Goal: Information Seeking & Learning: Learn about a topic

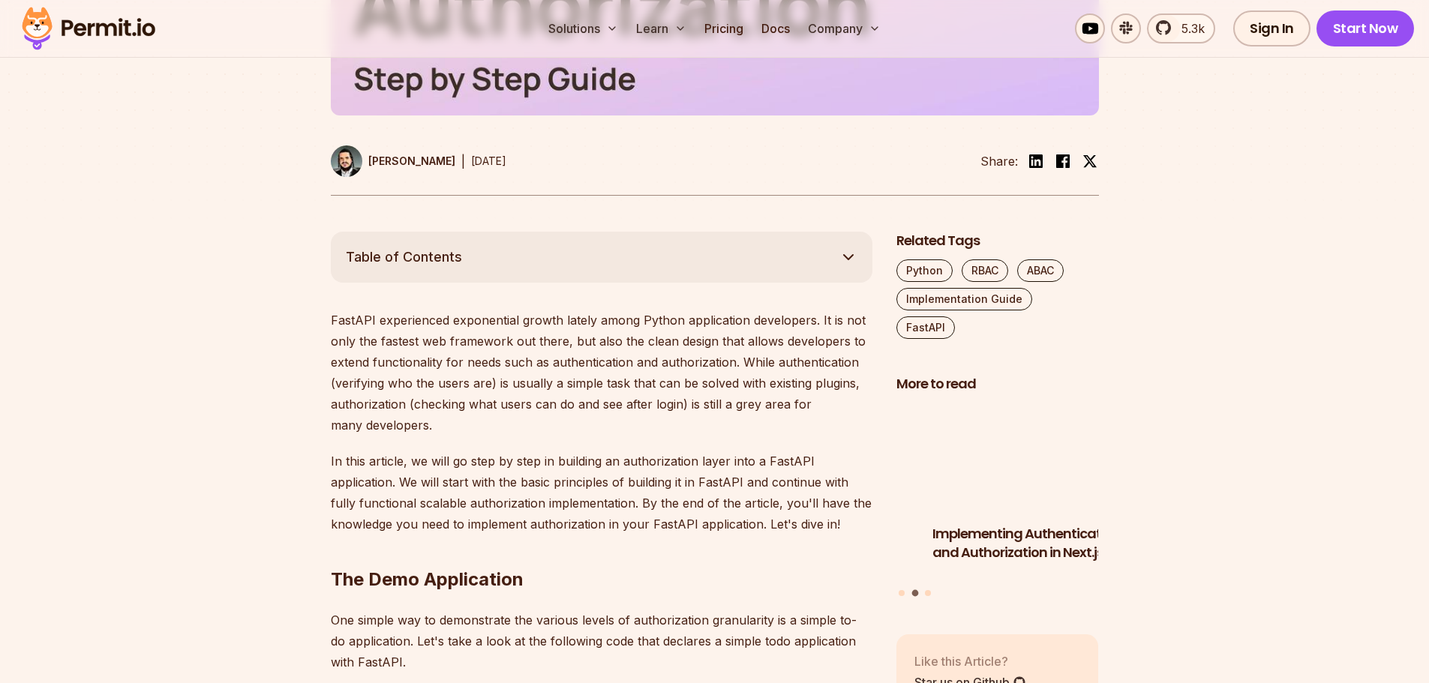
scroll to position [675, 0]
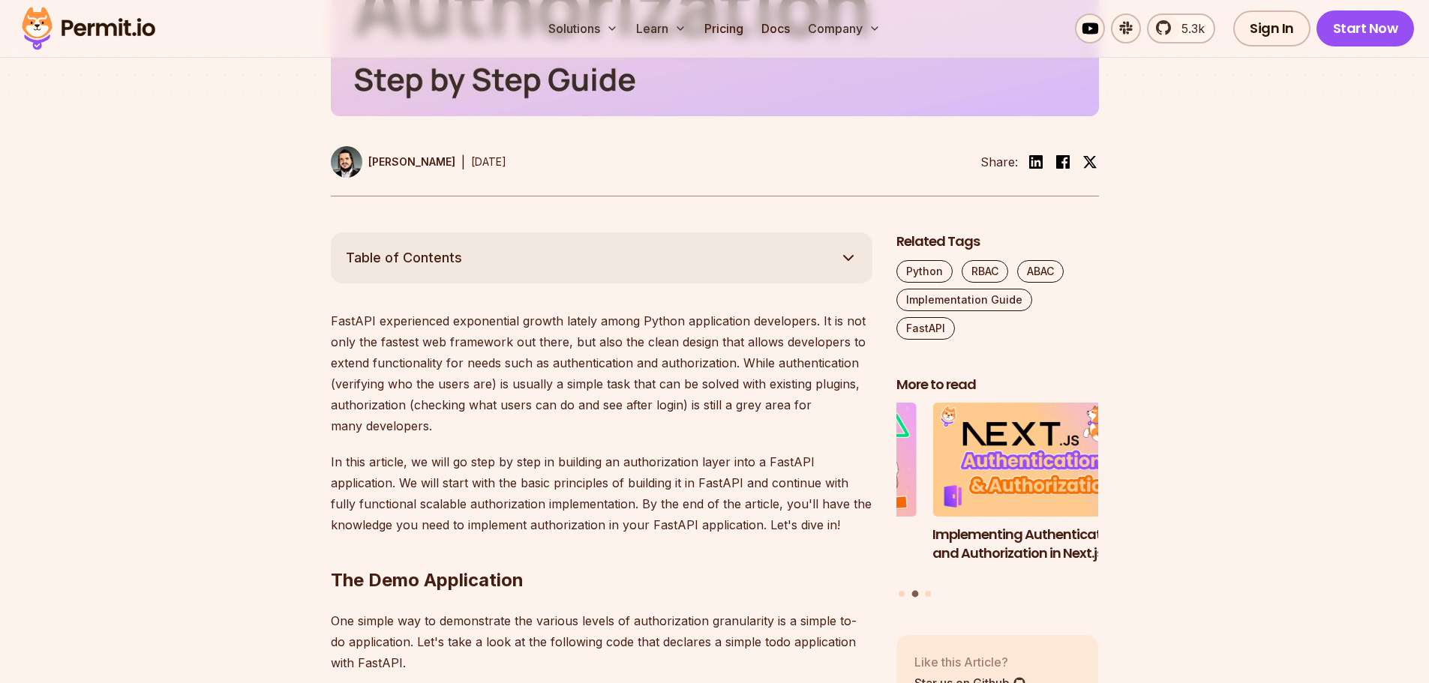
click at [632, 236] on button "Table of Contents" at bounding box center [602, 258] width 542 height 51
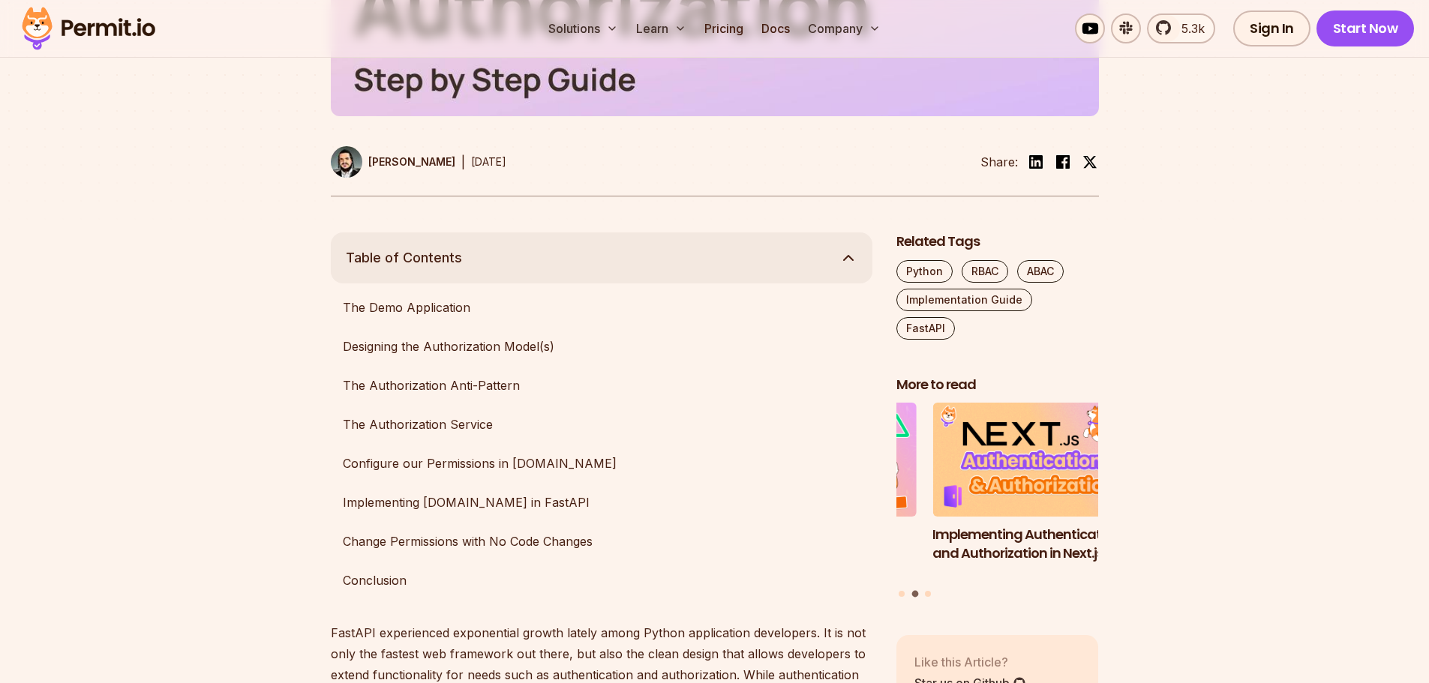
click at [627, 241] on button "Table of Contents" at bounding box center [602, 258] width 542 height 51
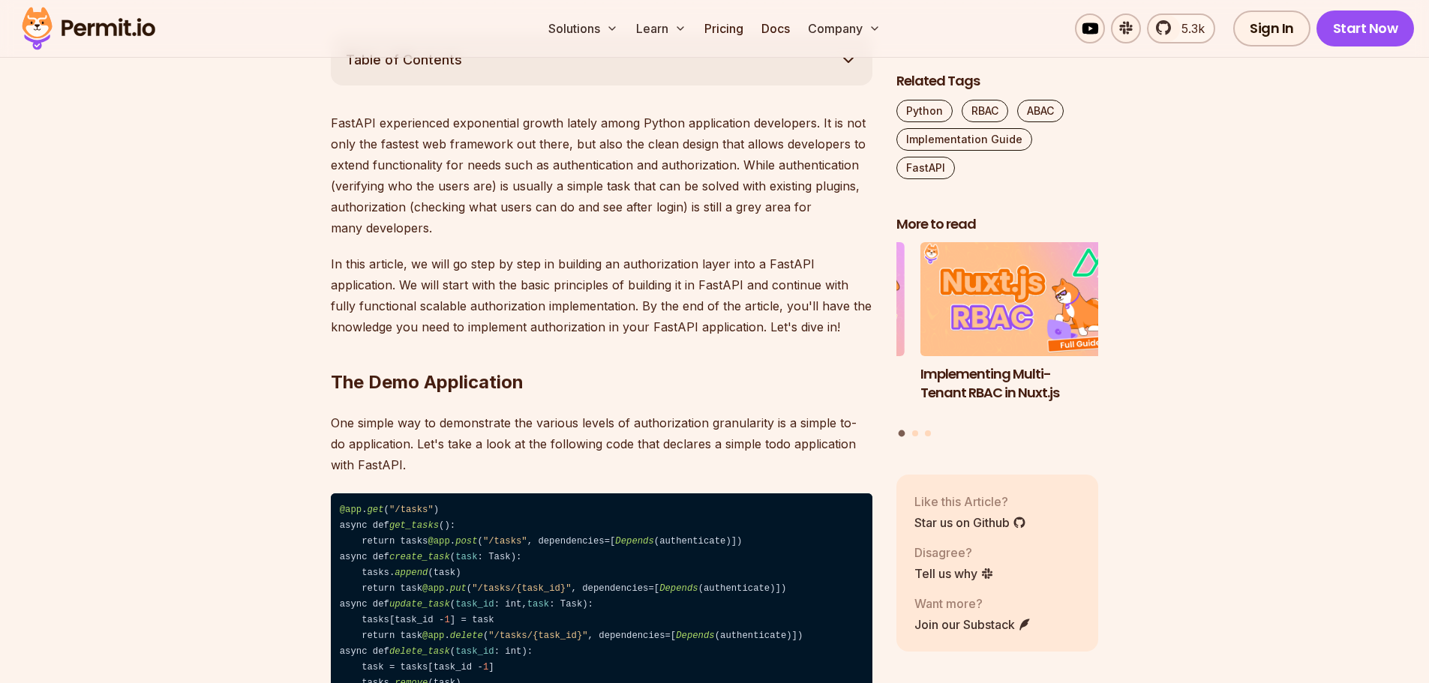
scroll to position [900, 0]
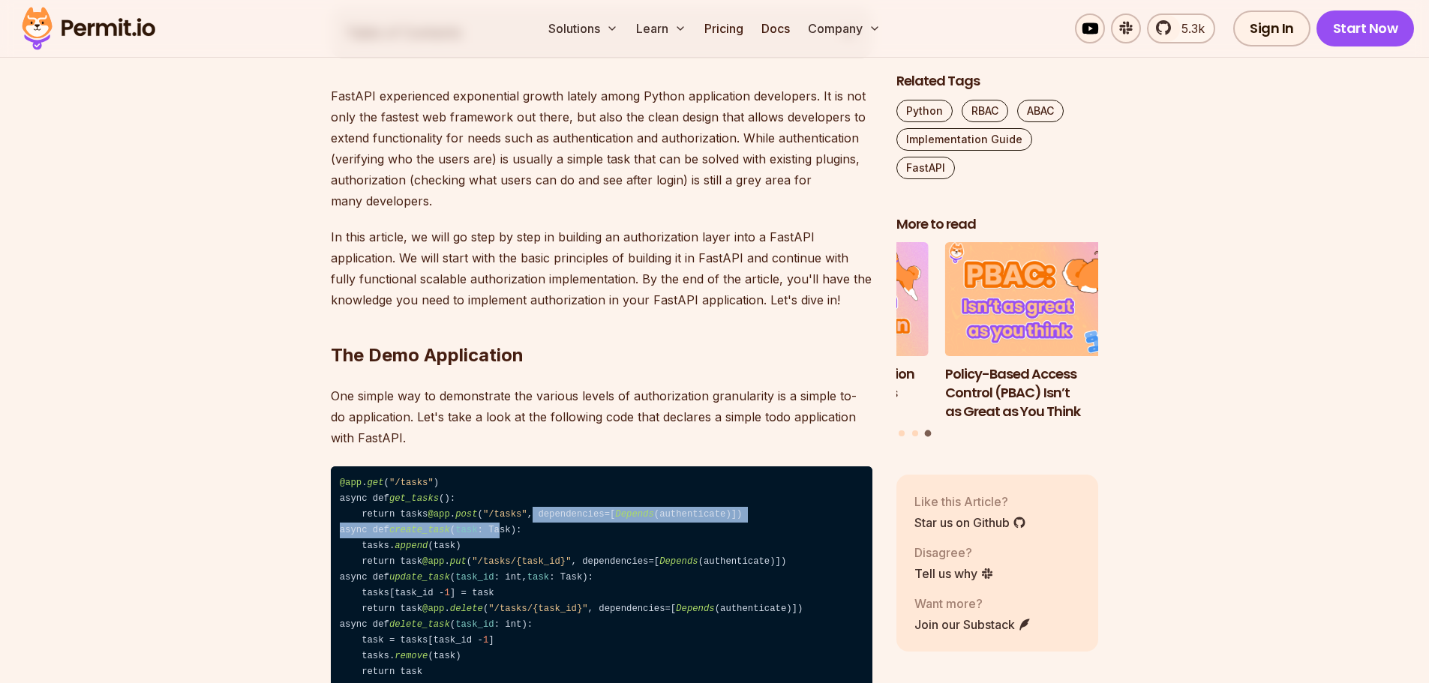
drag, startPoint x: 440, startPoint y: 521, endPoint x: 491, endPoint y: 539, distance: 55.1
click at [491, 539] on code "@app . get ( "/tasks" ) async def get_tasks (): return tasks @app . post ( "/ta…" at bounding box center [602, 579] width 542 height 224
click at [505, 528] on code "@app . get ( "/tasks" ) async def get_tasks (): return tasks @app . post ( "/ta…" at bounding box center [602, 579] width 542 height 224
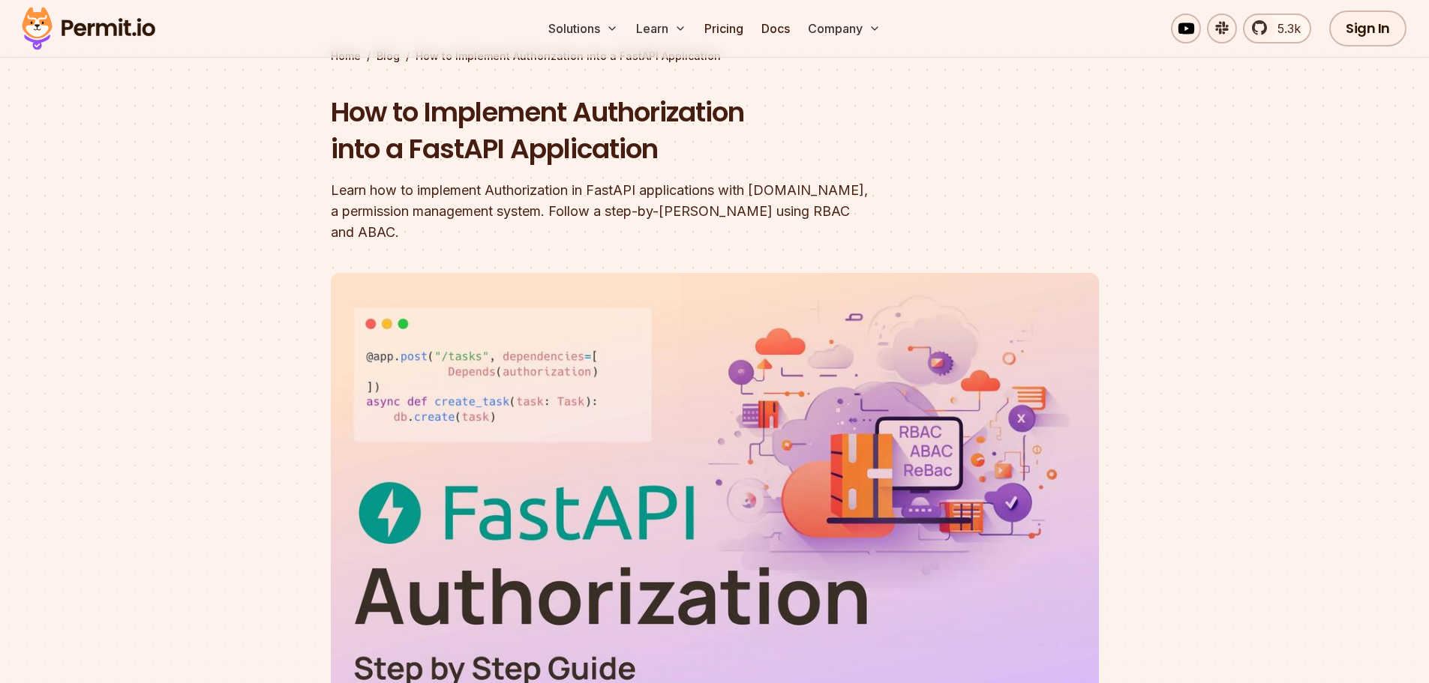
scroll to position [0, 0]
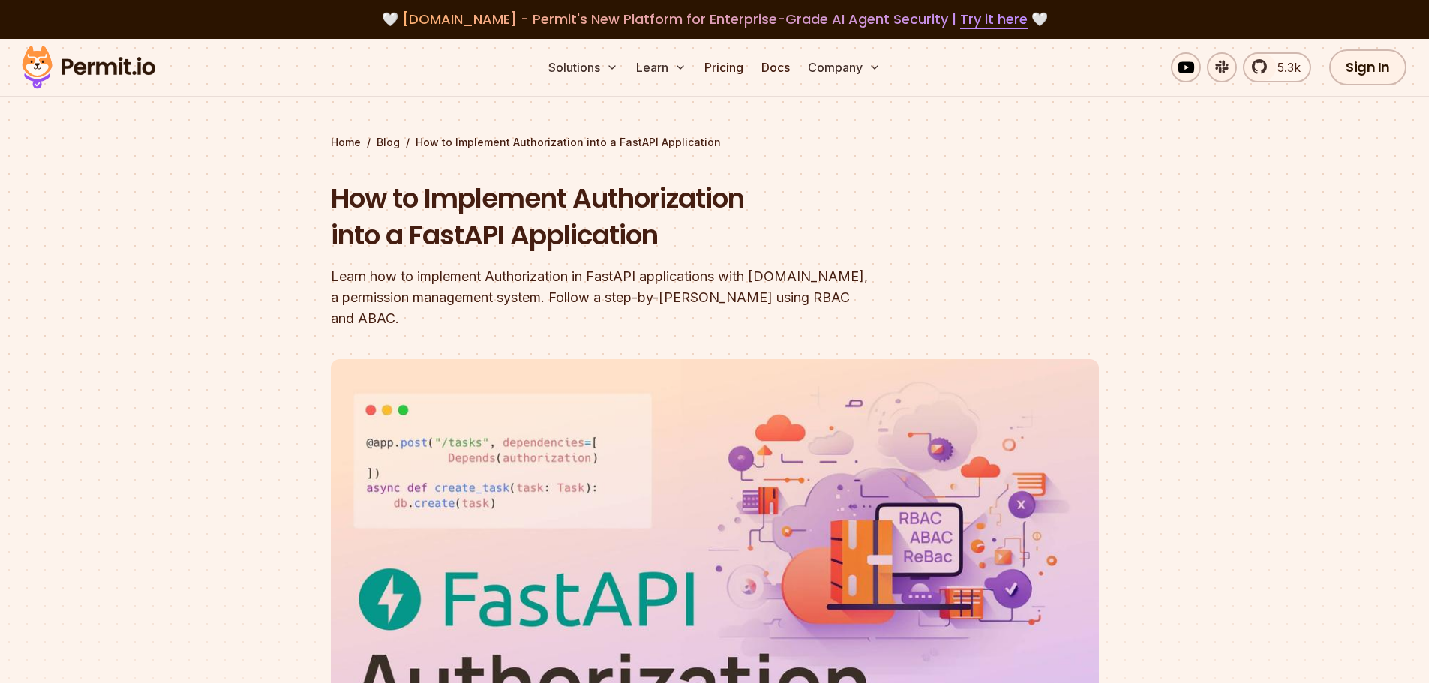
click at [64, 77] on img at bounding box center [88, 67] width 147 height 51
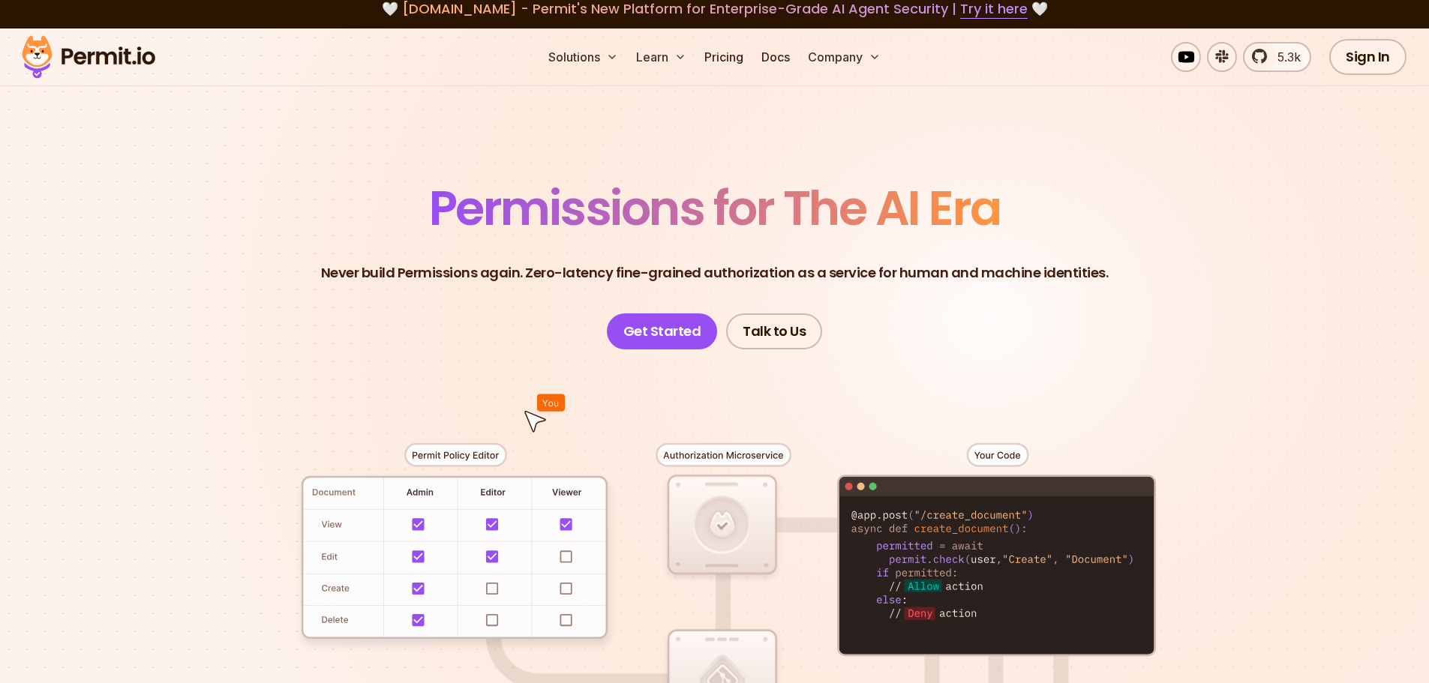
scroll to position [150, 0]
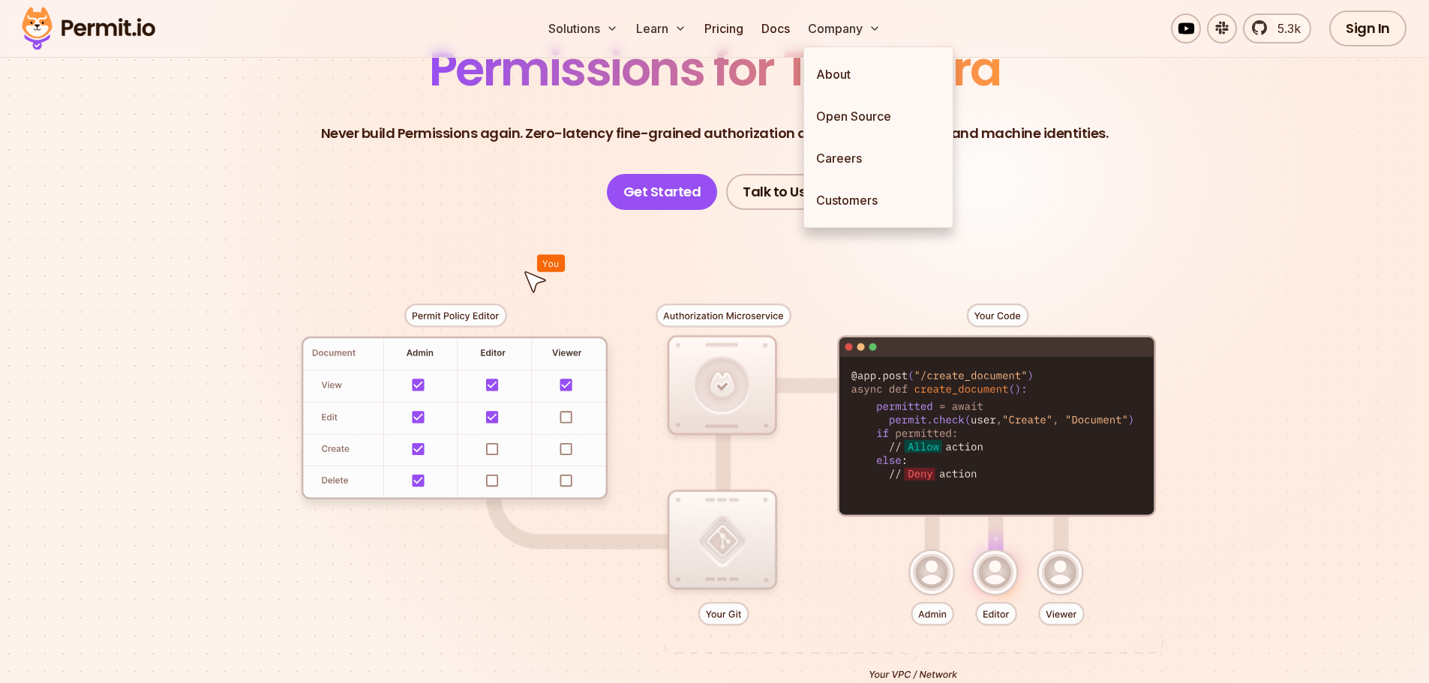
drag, startPoint x: 765, startPoint y: 291, endPoint x: 773, endPoint y: 212, distance: 79.1
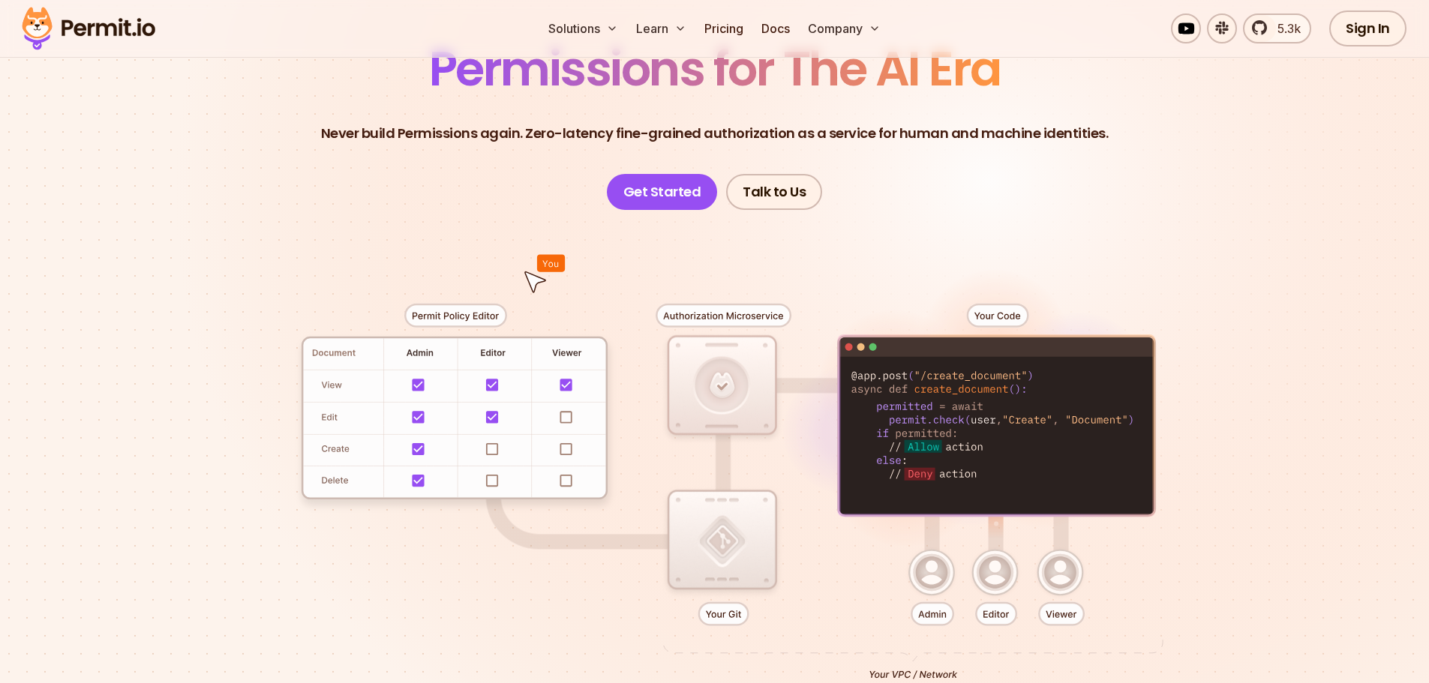
drag, startPoint x: 773, startPoint y: 212, endPoint x: 888, endPoint y: 146, distance: 133.4
click at [886, 147] on header "Permissions for The AI Era Never build Permissions again. Zero-latency fine-gra…" at bounding box center [715, 127] width 1050 height 165
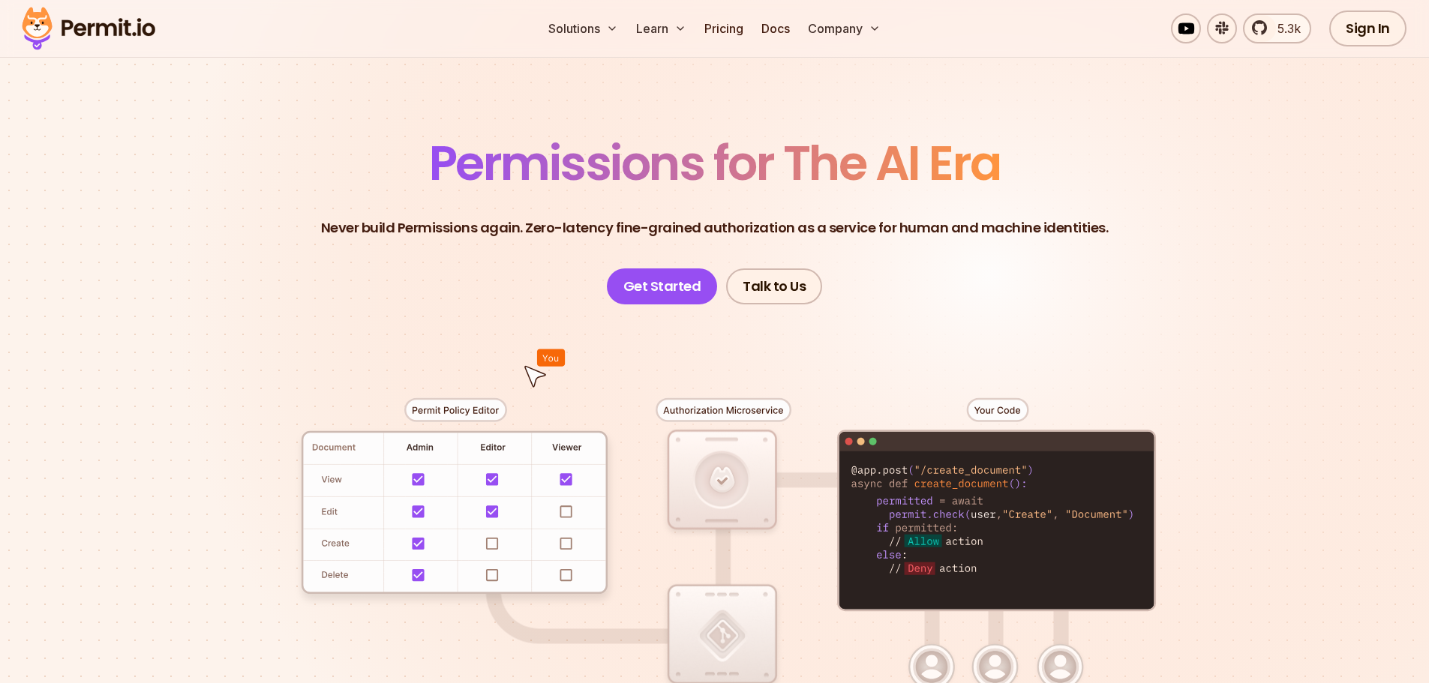
scroll to position [0, 0]
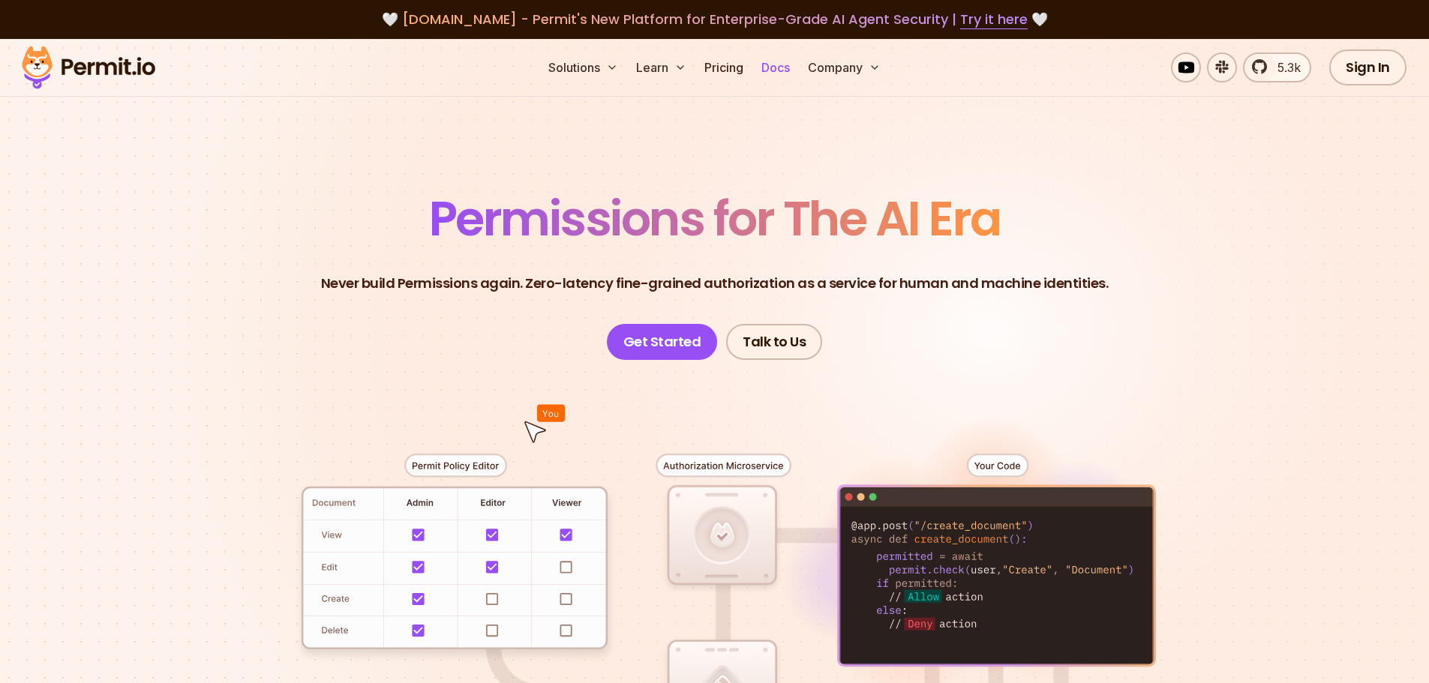
click at [780, 63] on link "Docs" at bounding box center [776, 68] width 41 height 30
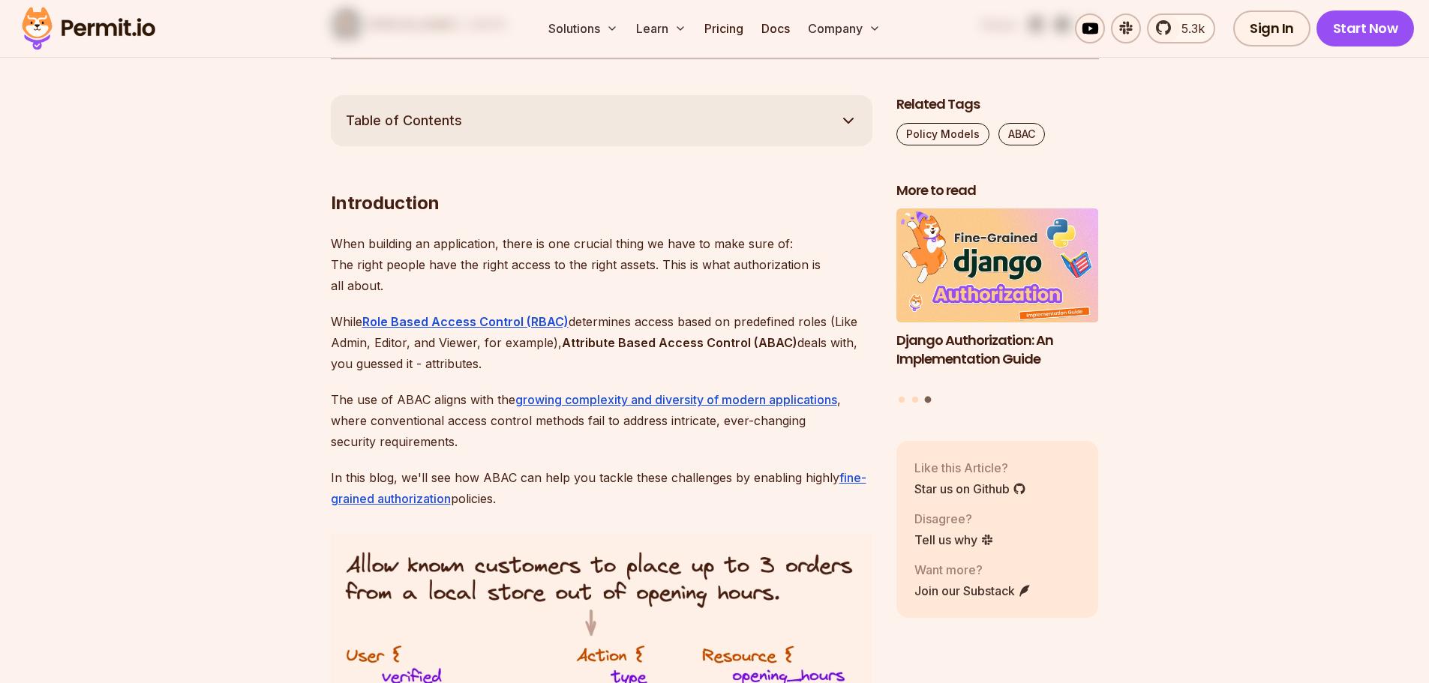
scroll to position [900, 0]
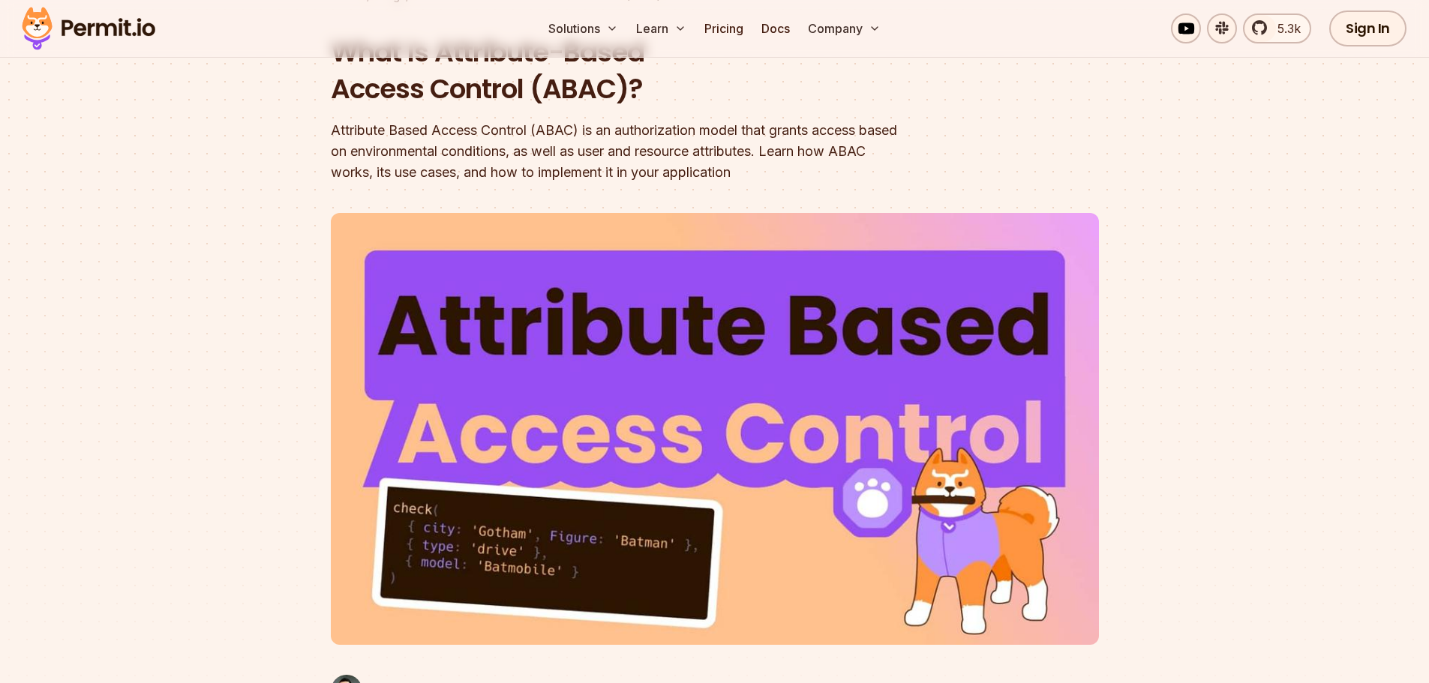
scroll to position [225, 0]
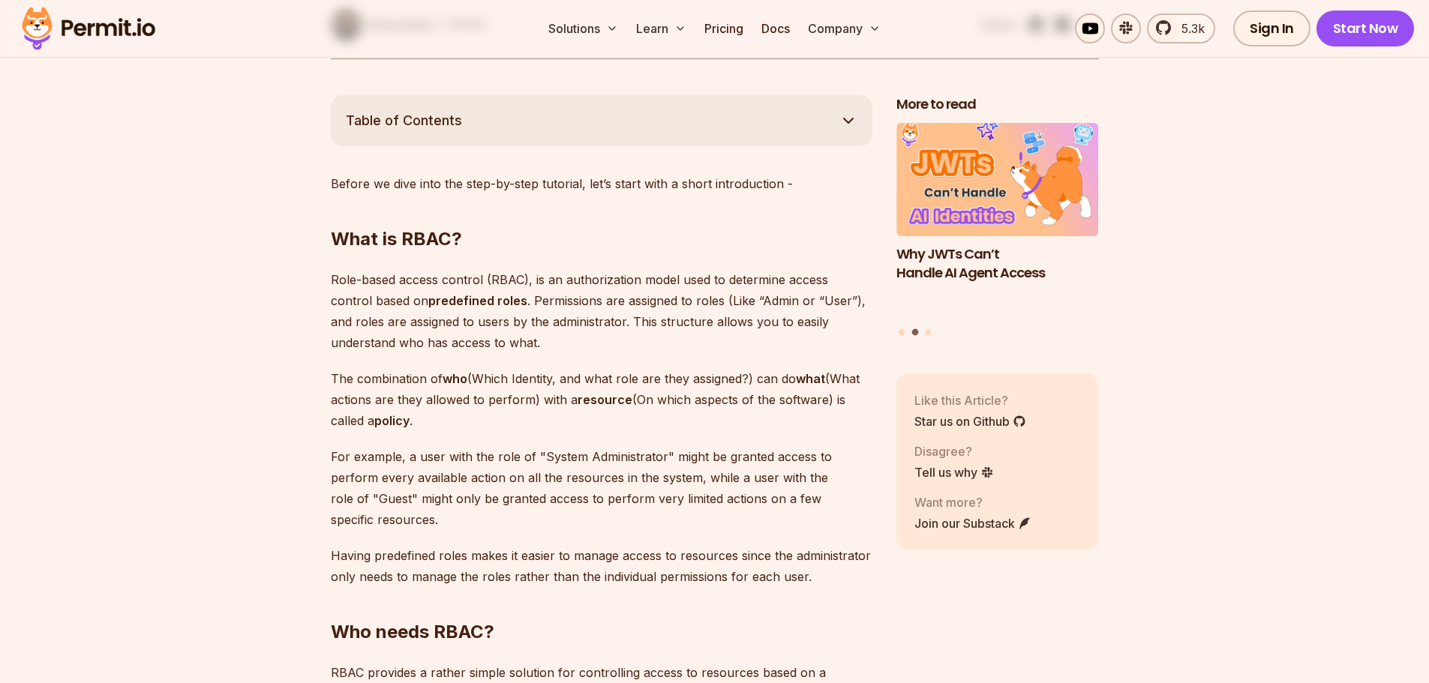
scroll to position [825, 0]
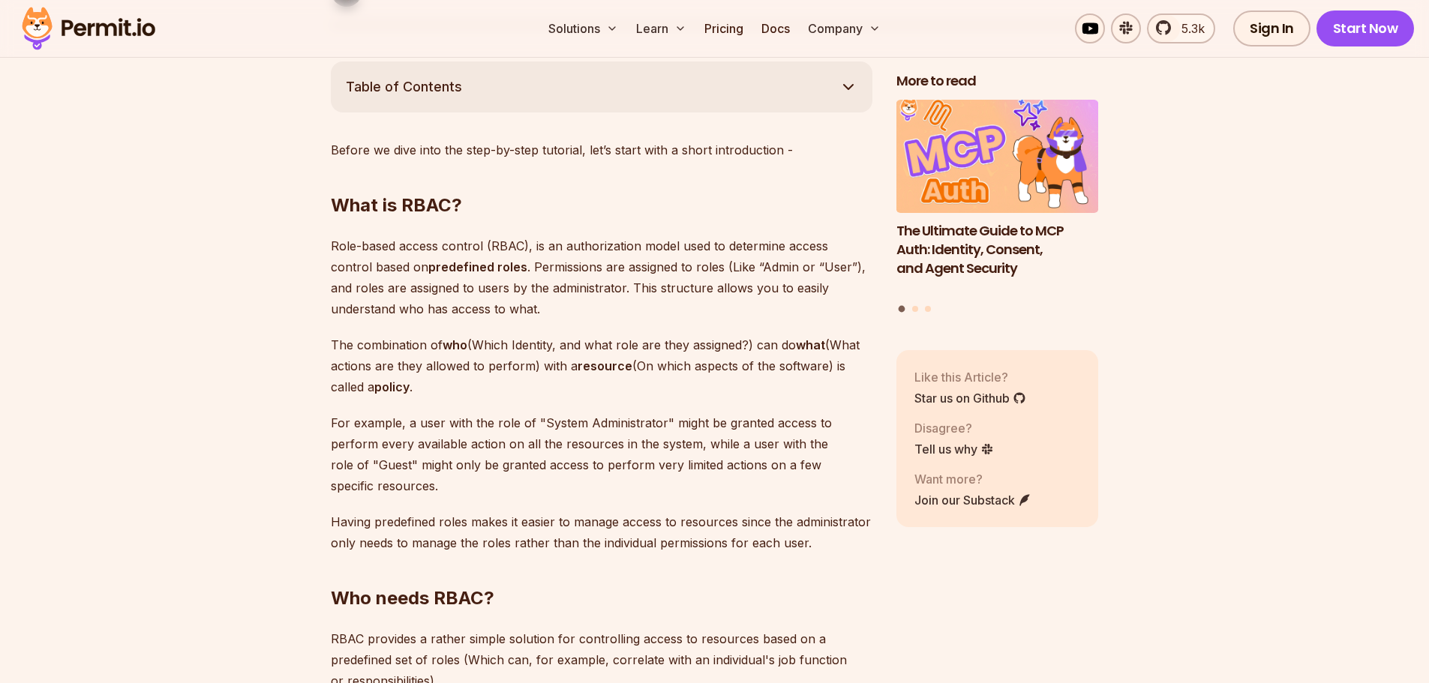
scroll to position [900, 0]
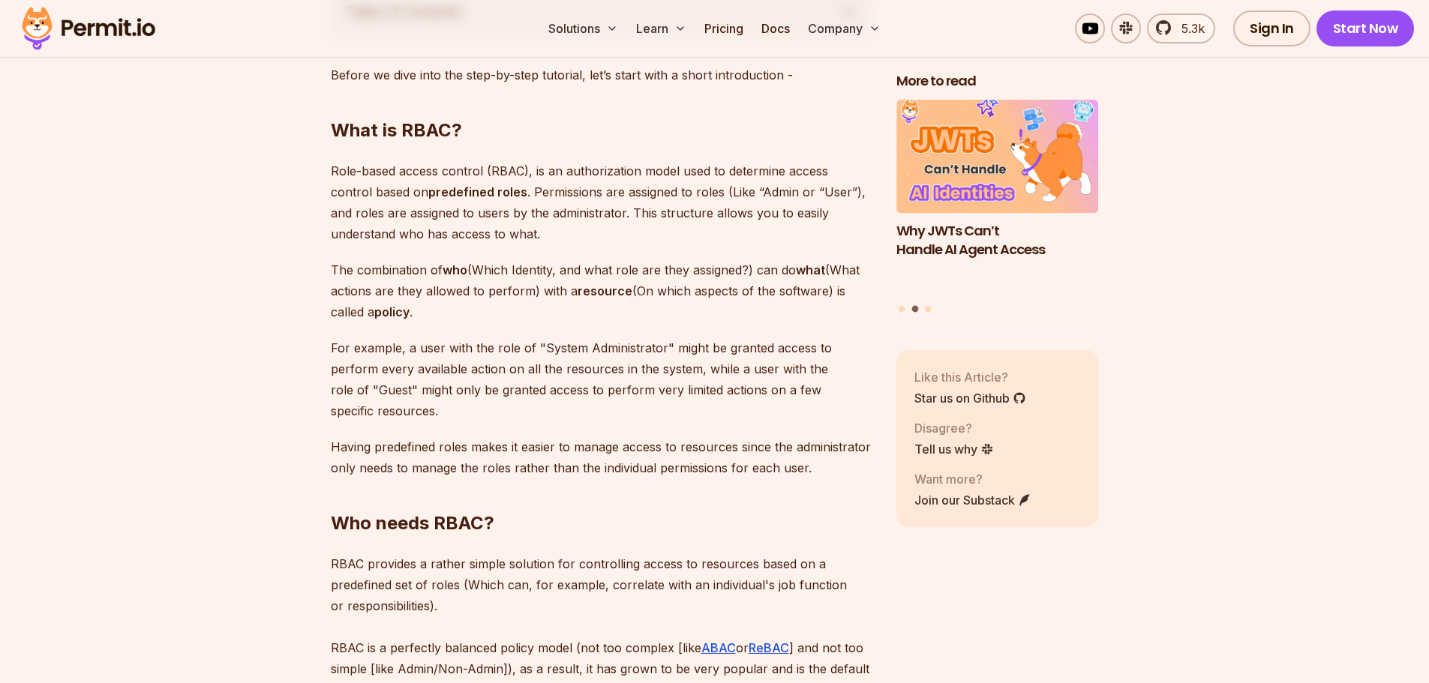
click at [438, 173] on p "Role-based access control (RBAC), is an authorization model used to determine a…" at bounding box center [602, 203] width 542 height 84
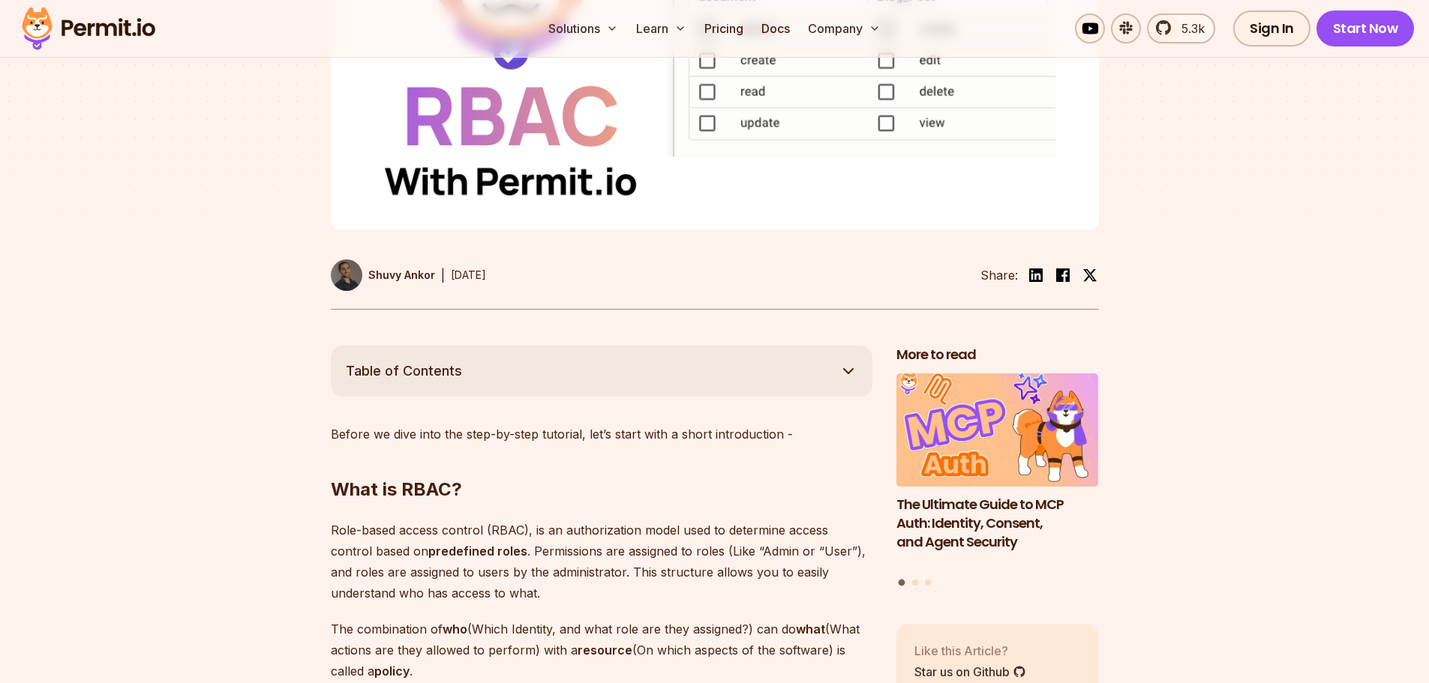
scroll to position [675, 0]
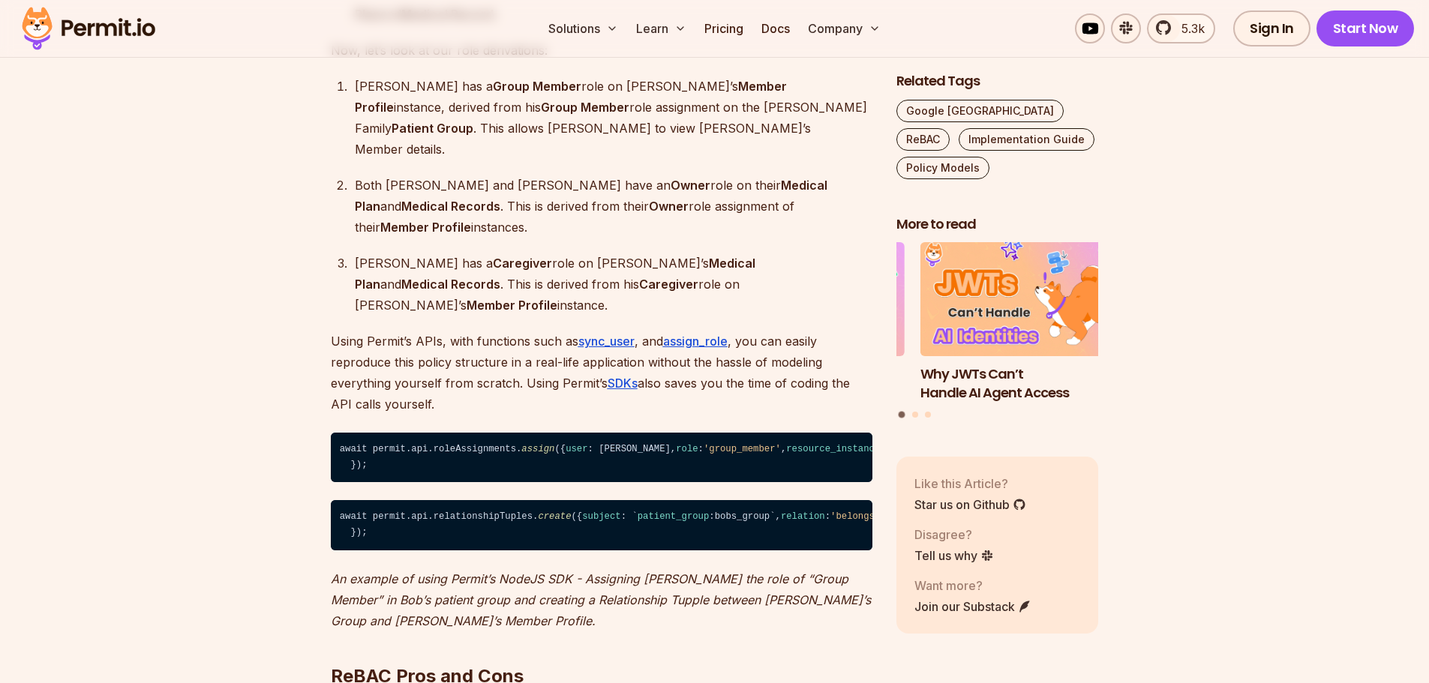
scroll to position [10053, 0]
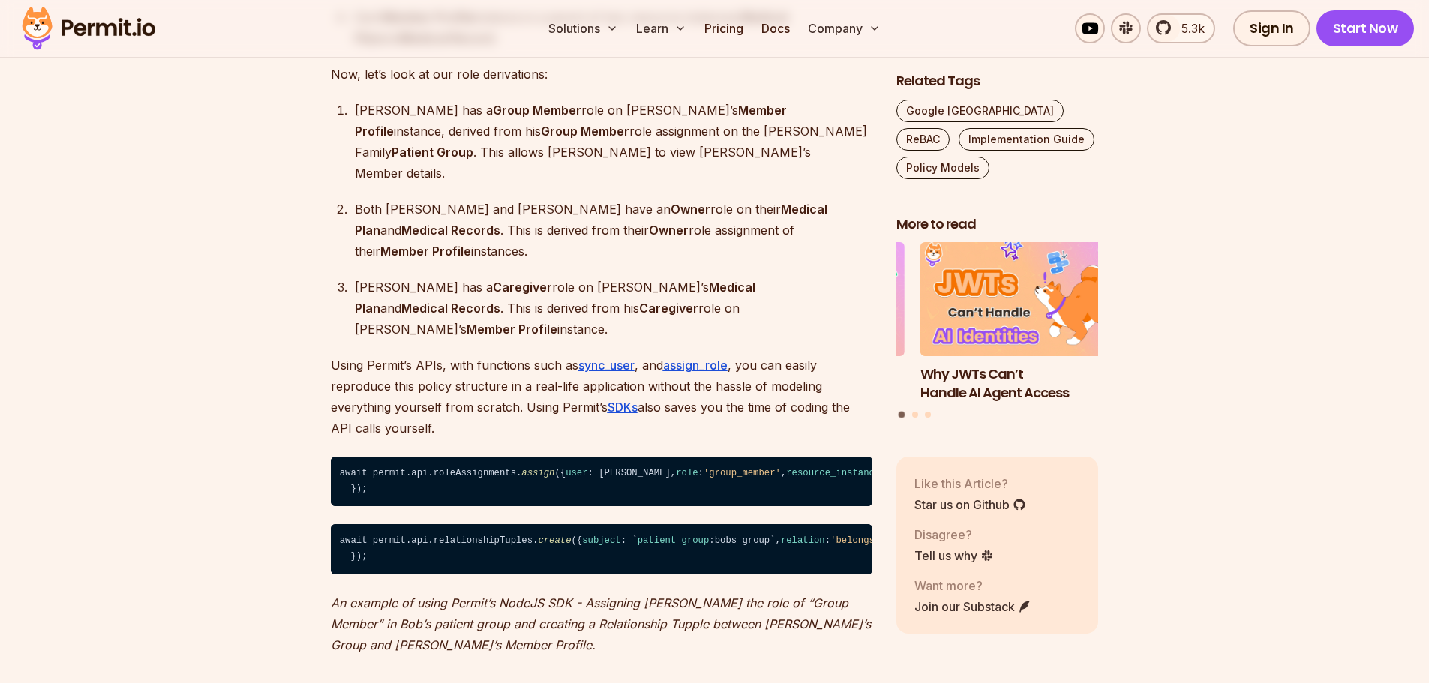
click at [624, 457] on code "await permit.api.roleAssignments. assign ({ user : [PERSON_NAME], role : 'group…" at bounding box center [602, 482] width 542 height 50
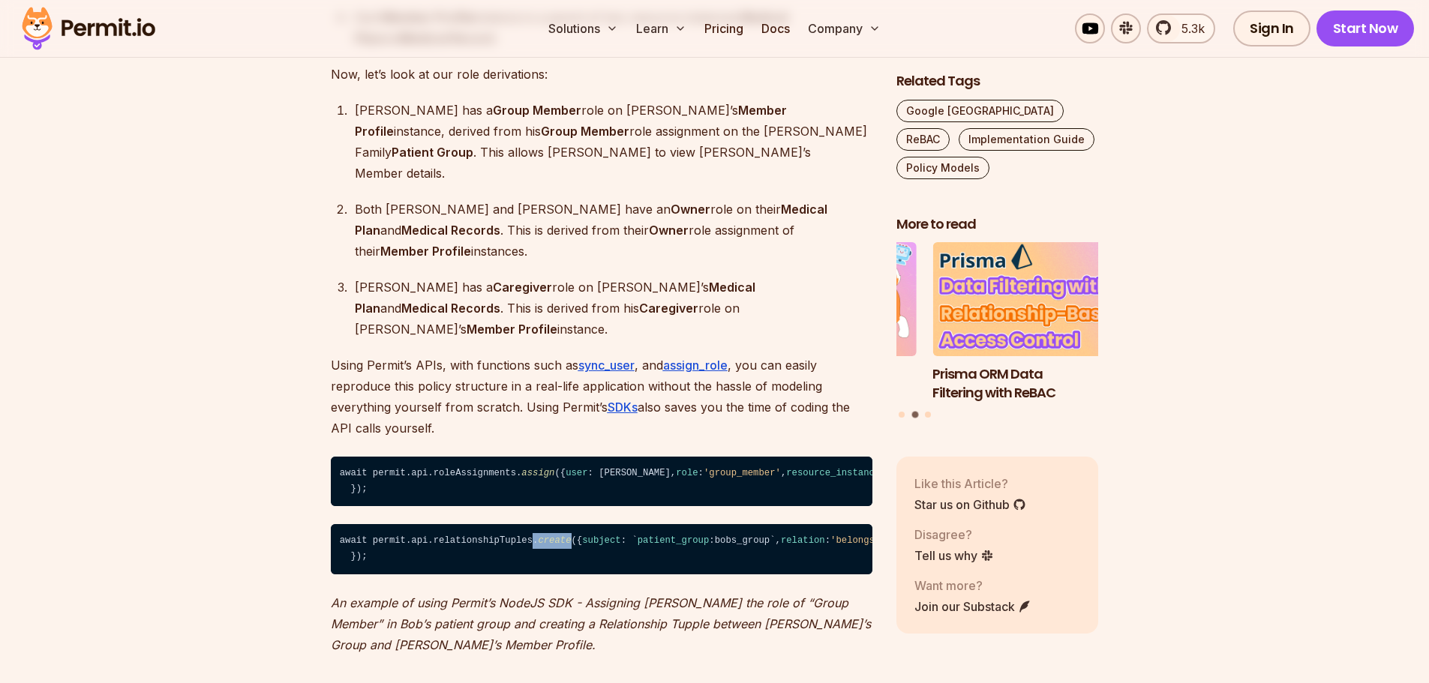
drag, startPoint x: 554, startPoint y: 394, endPoint x: 518, endPoint y: 391, distance: 36.1
click at [518, 524] on code "await permit.api.relationshipTuples. create ({ subject : ` patient_group :bobs_…" at bounding box center [602, 549] width 542 height 50
click at [526, 457] on code "await permit.api.roleAssignments. assign ({ user : sam, role : 'group_member' ,…" at bounding box center [602, 482] width 542 height 50
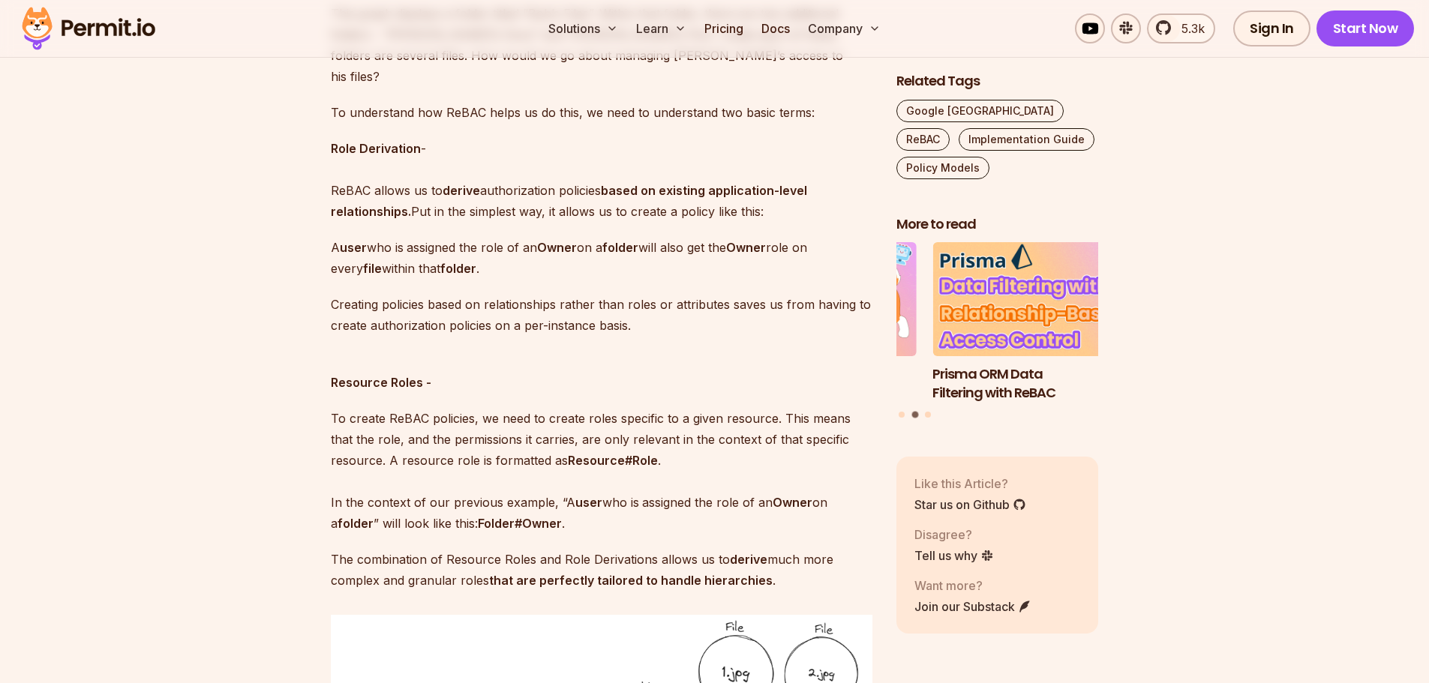
scroll to position [2170, 0]
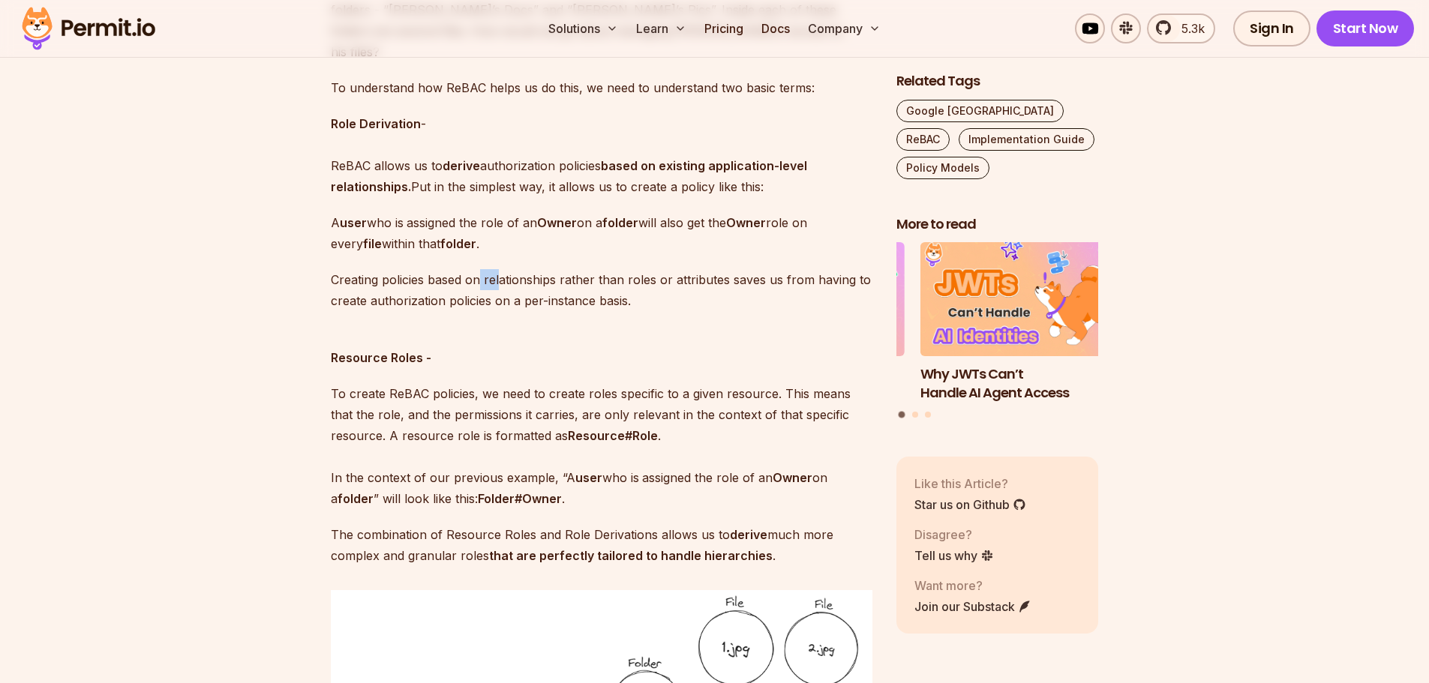
click at [501, 269] on p "Creating policies based on relationships rather than roles or attributes saves …" at bounding box center [602, 290] width 542 height 42
drag, startPoint x: 558, startPoint y: 263, endPoint x: 599, endPoint y: 261, distance: 40.5
click at [599, 269] on p "Creating policies based on relationships rather than roles or attributes saves …" at bounding box center [602, 290] width 542 height 42
drag, startPoint x: 620, startPoint y: 261, endPoint x: 665, endPoint y: 261, distance: 45.8
click at [665, 269] on p "Creating policies based on relationships rather than roles or attributes saves …" at bounding box center [602, 290] width 542 height 42
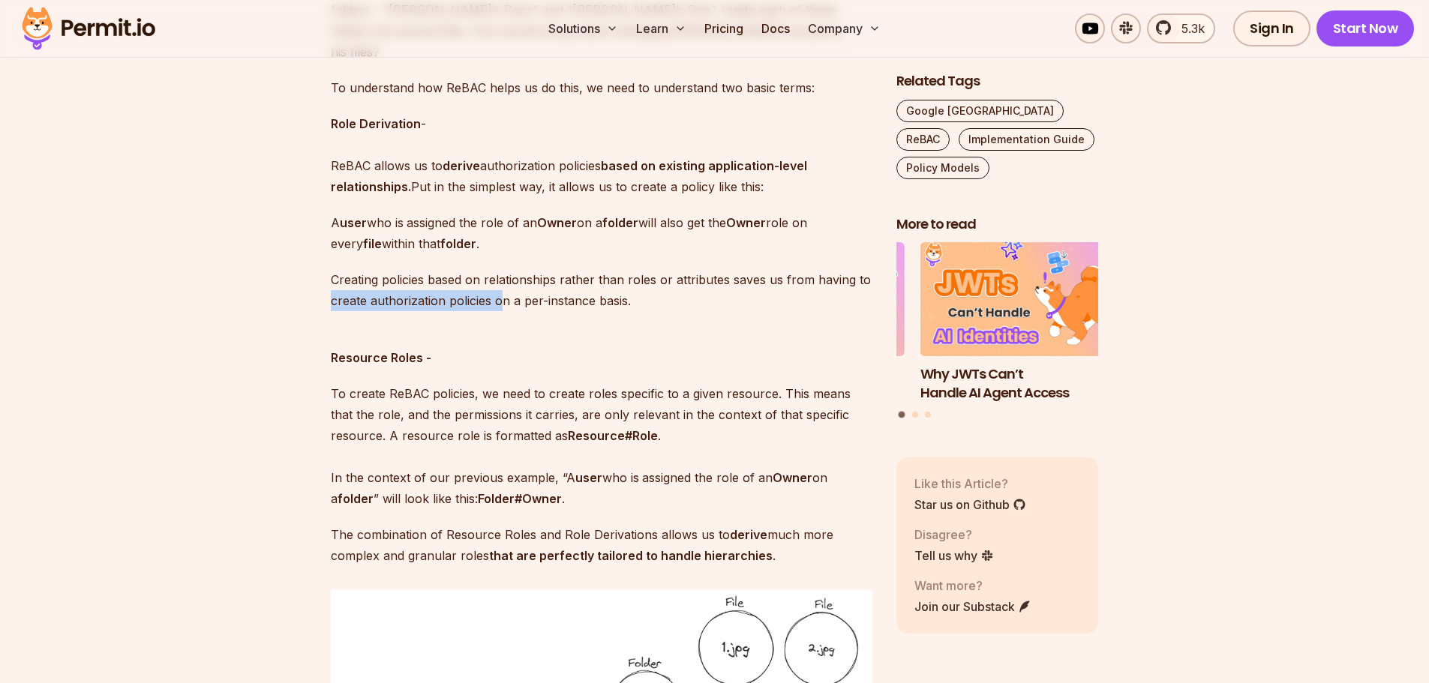
drag, startPoint x: 330, startPoint y: 280, endPoint x: 500, endPoint y: 270, distance: 170.6
click at [500, 270] on p "Creating policies based on relationships rather than roles or attributes saves …" at bounding box center [602, 290] width 542 height 42
drag, startPoint x: 625, startPoint y: 283, endPoint x: 509, endPoint y: 280, distance: 115.6
click at [509, 280] on p "Creating policies based on relationships rather than roles or attributes saves …" at bounding box center [602, 290] width 542 height 42
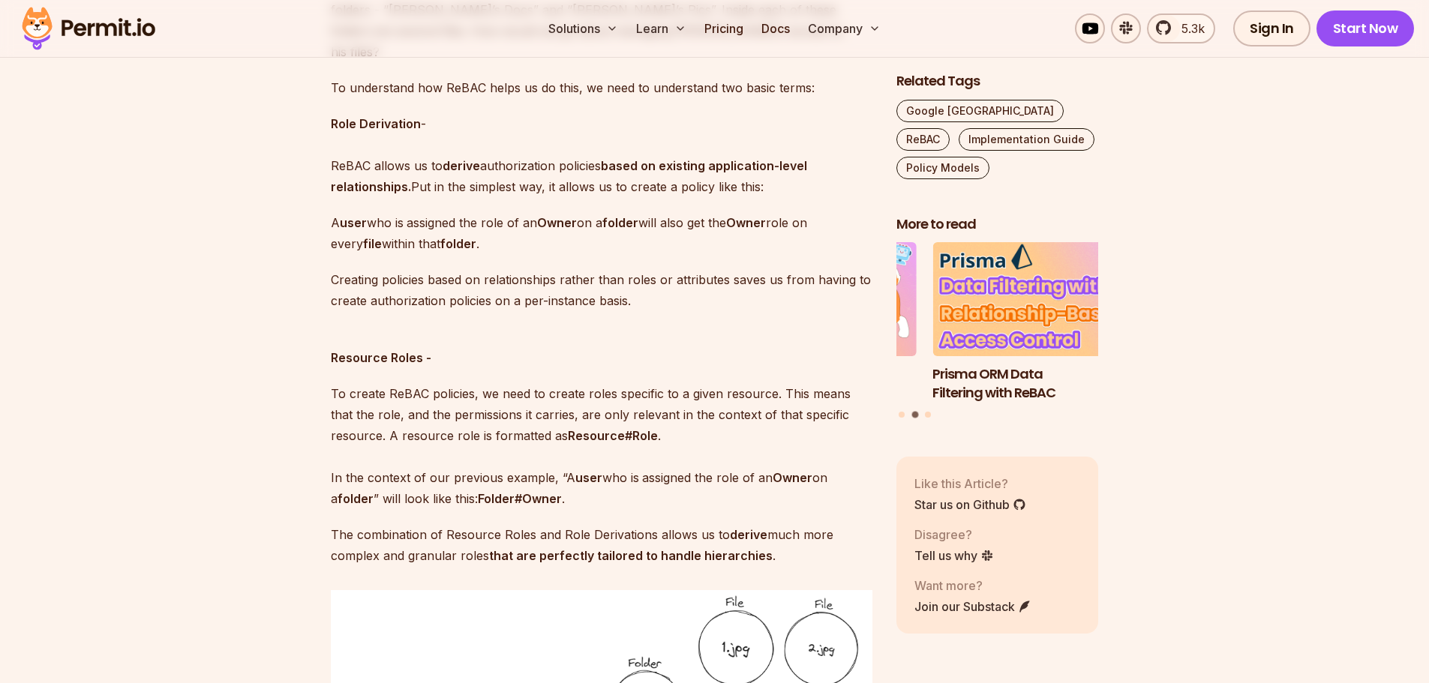
click at [527, 326] on p "Resource Roles -" at bounding box center [602, 347] width 542 height 42
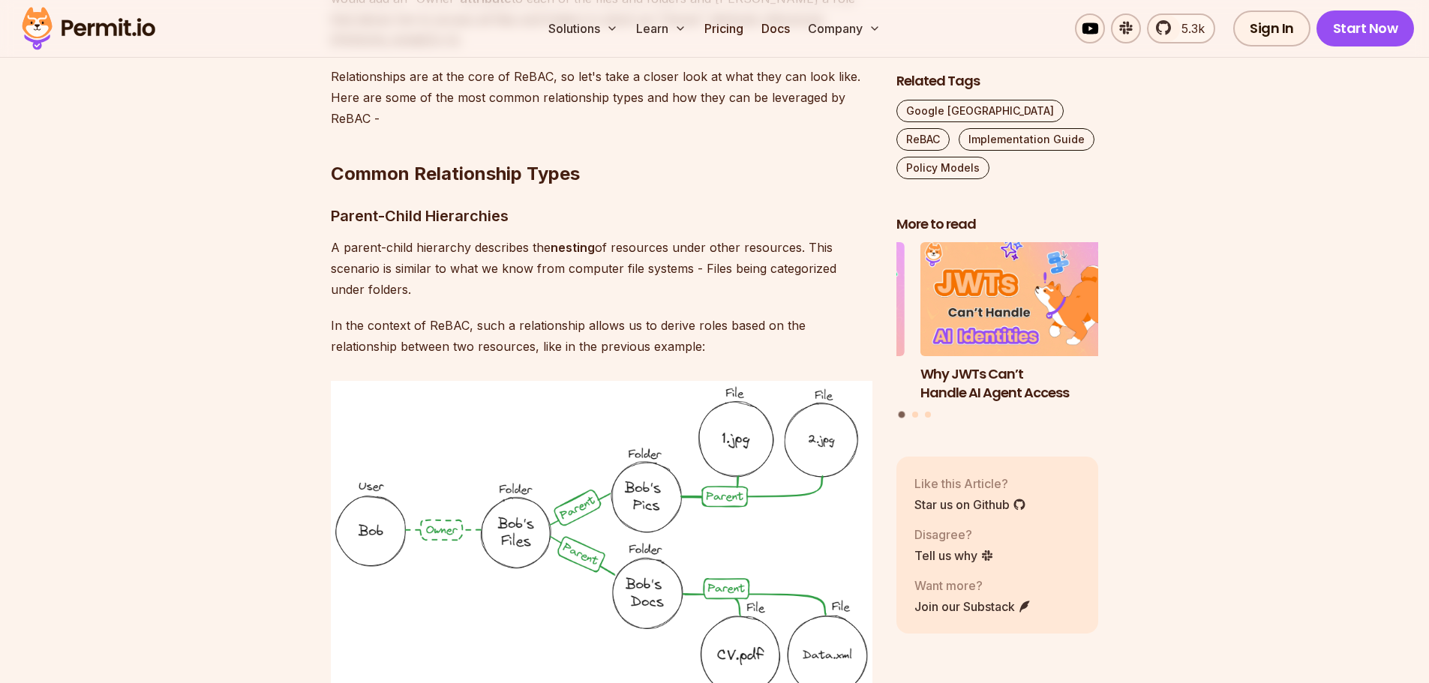
scroll to position [3221, 0]
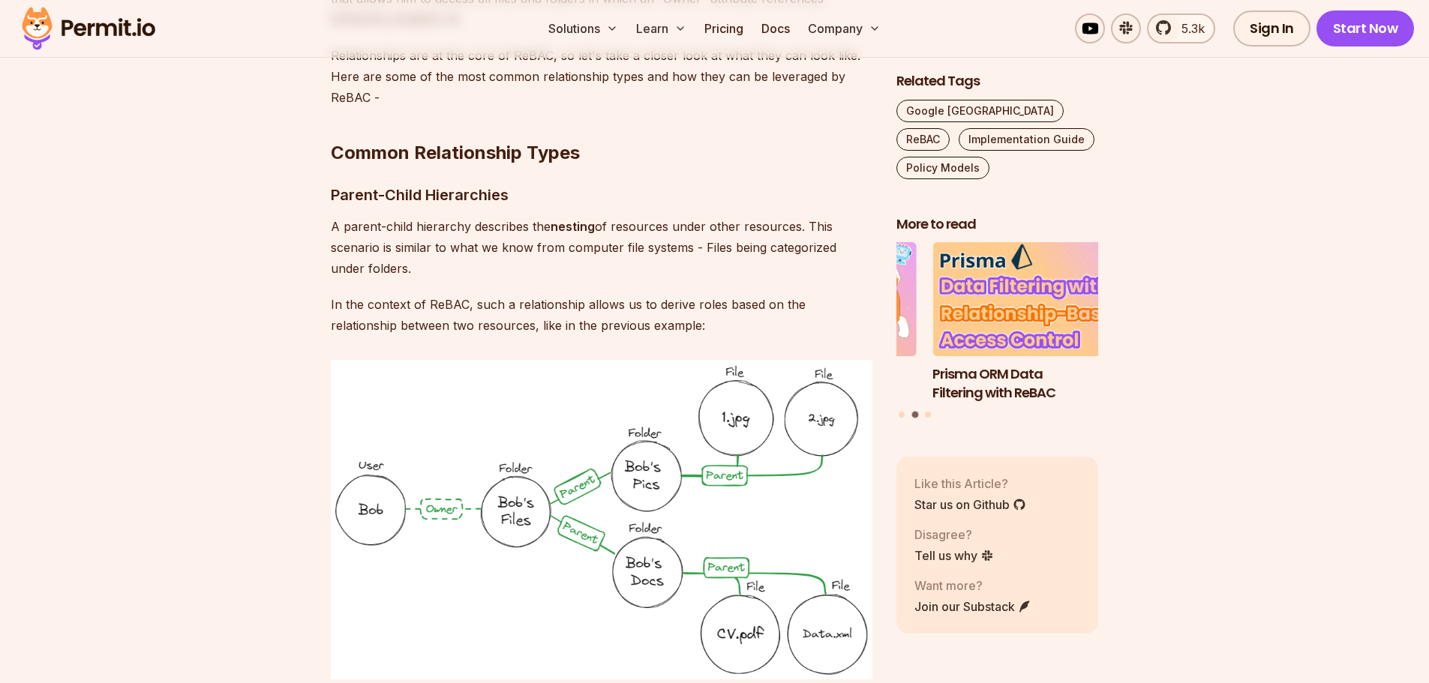
click at [659, 294] on p "In the context of ReBAC, such a relationship allows us to derive roles based on…" at bounding box center [602, 315] width 542 height 42
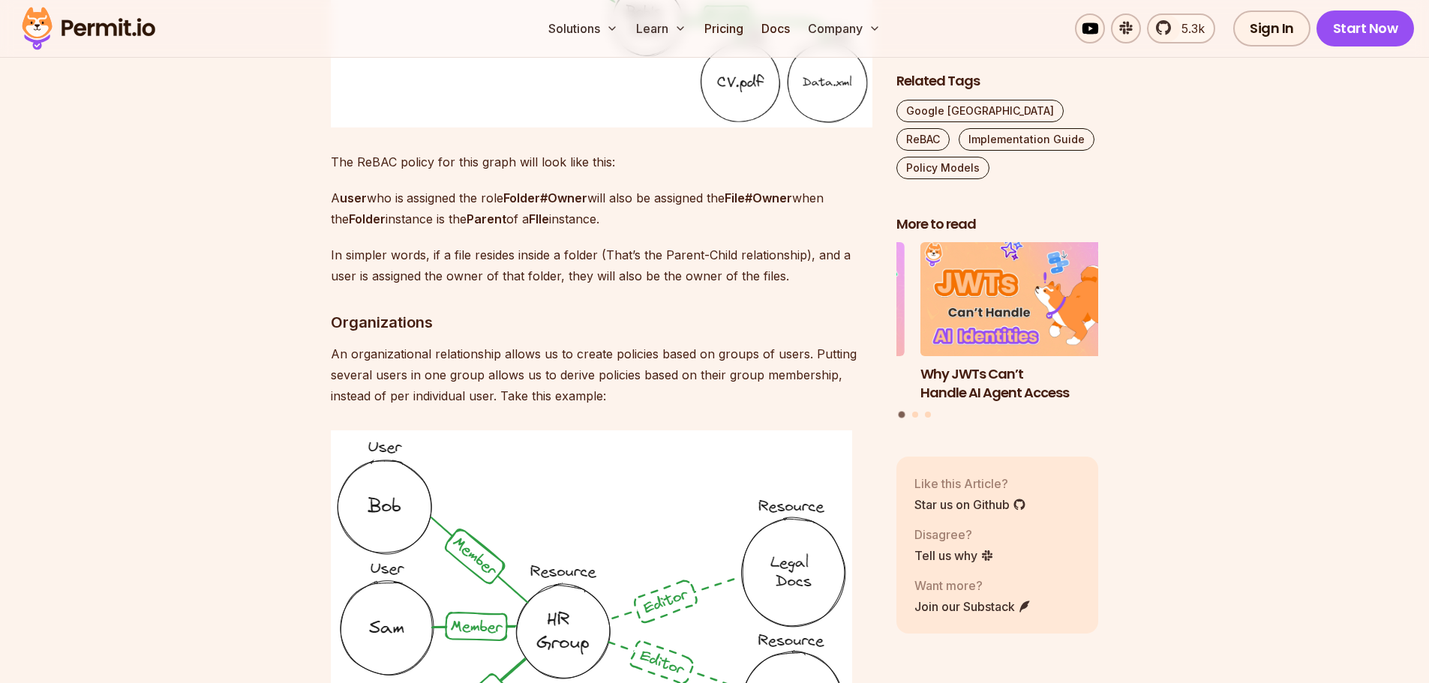
scroll to position [3746, 0]
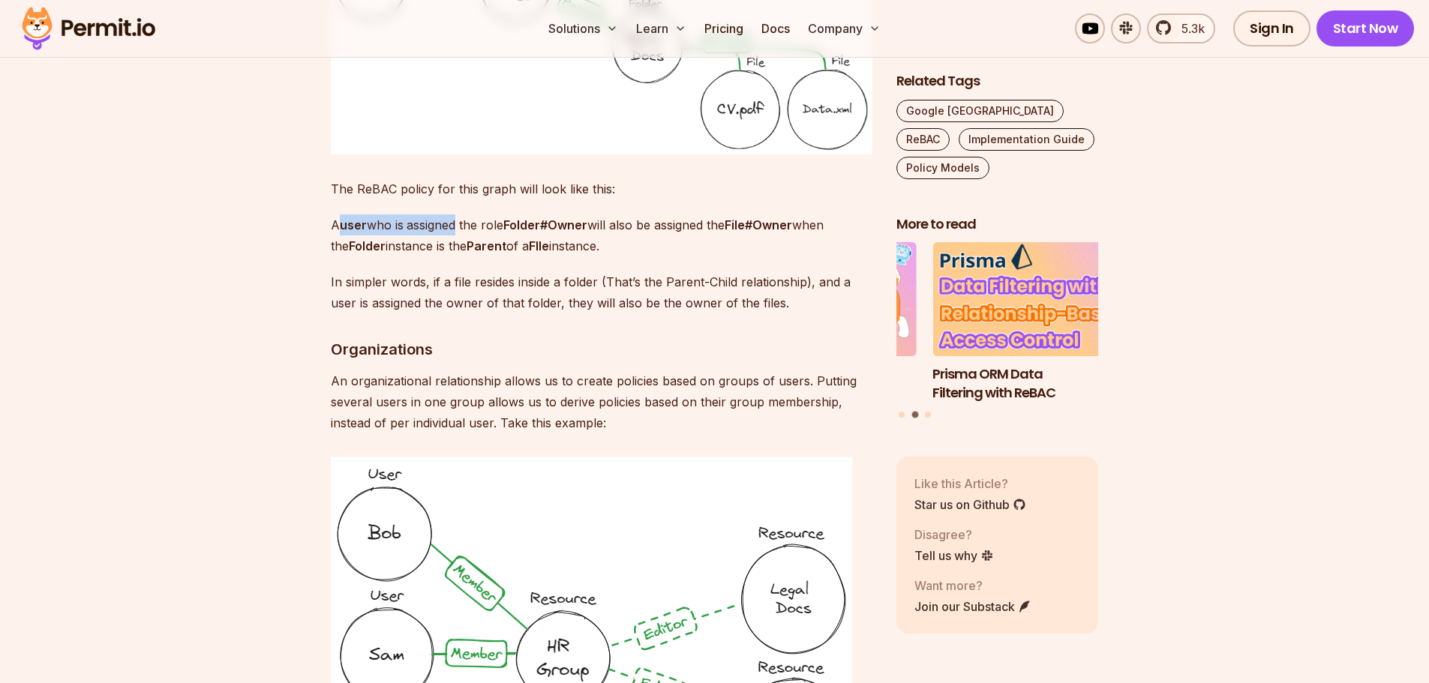
drag, startPoint x: 341, startPoint y: 182, endPoint x: 460, endPoint y: 194, distance: 119.1
click at [460, 215] on p "A user who is assigned the role Folder#Owner will also be assigned the File#Own…" at bounding box center [602, 236] width 542 height 42
click at [516, 218] on strong "Folder#Owner" at bounding box center [545, 225] width 84 height 15
drag, startPoint x: 501, startPoint y: 187, endPoint x: 572, endPoint y: 183, distance: 70.6
click at [572, 215] on p "A user who is assigned the role Folder#Owner will also be assigned the File#Own…" at bounding box center [602, 236] width 542 height 42
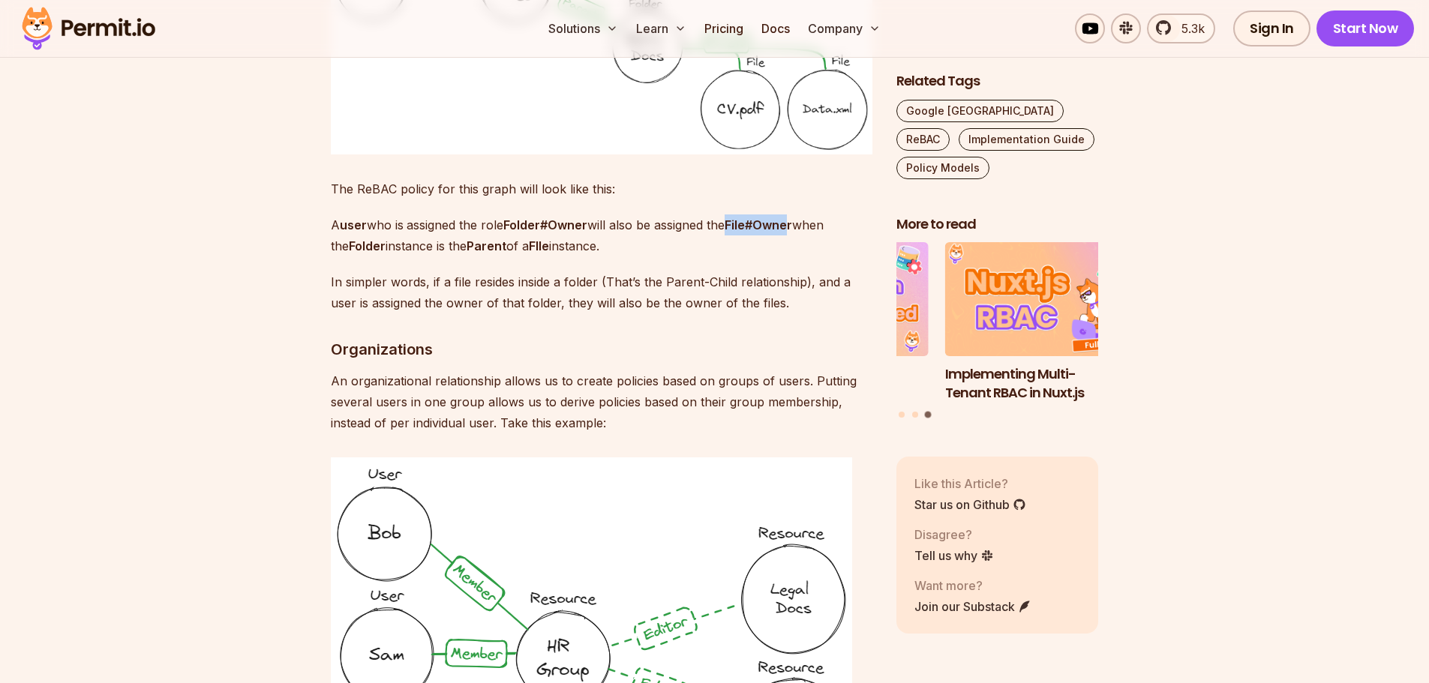
drag, startPoint x: 740, startPoint y: 184, endPoint x: 803, endPoint y: 185, distance: 63.0
click at [792, 218] on strong "File#Owner" at bounding box center [759, 225] width 68 height 15
click at [458, 215] on p "A user who is assigned the role Folder#Owner will also be assigned the File#Own…" at bounding box center [602, 236] width 542 height 42
click at [531, 215] on p "A user who is assigned the role Folder#Owner will also be assigned the File#Own…" at bounding box center [602, 236] width 542 height 42
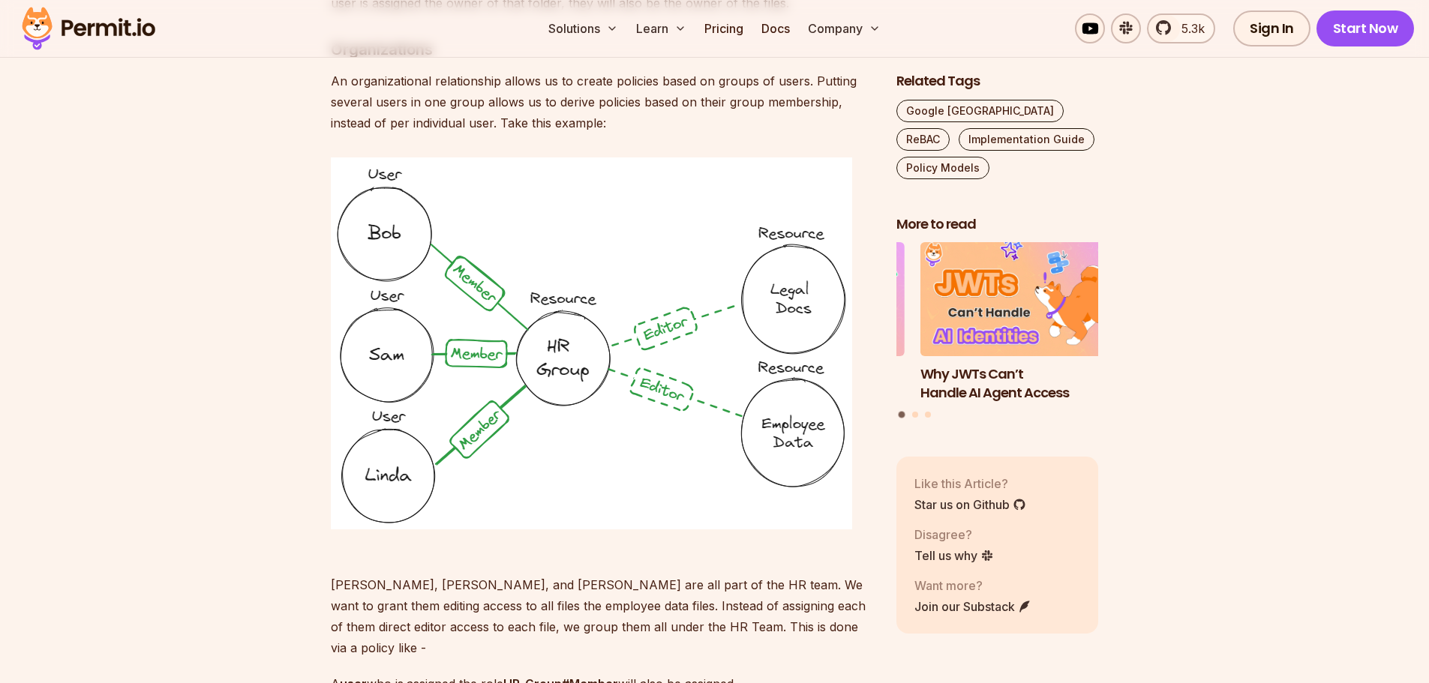
scroll to position [3971, 0]
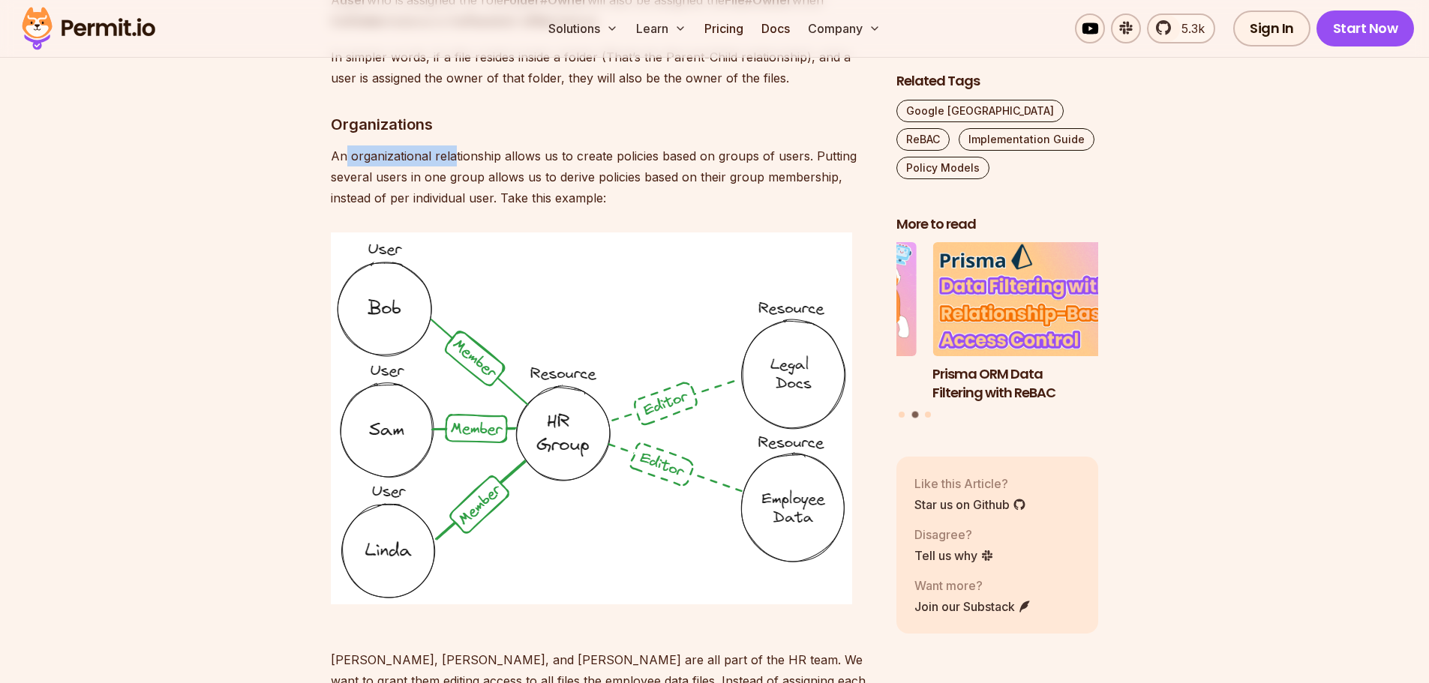
drag, startPoint x: 343, startPoint y: 116, endPoint x: 452, endPoint y: 114, distance: 109.5
click at [452, 146] on p "An organizational relationship allows us to create policies based on groups of …" at bounding box center [602, 177] width 542 height 63
click at [484, 146] on p "An organizational relationship allows us to create policies based on groups of …" at bounding box center [602, 177] width 542 height 63
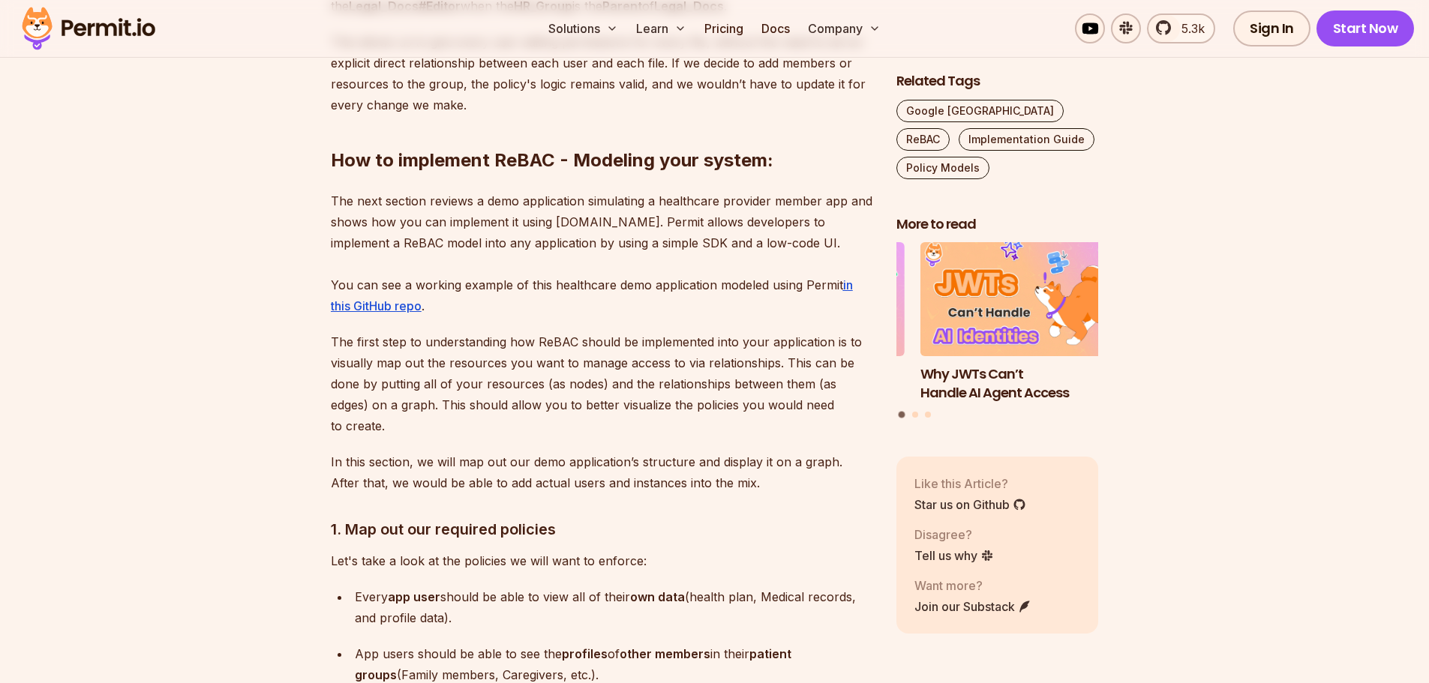
scroll to position [4721, 0]
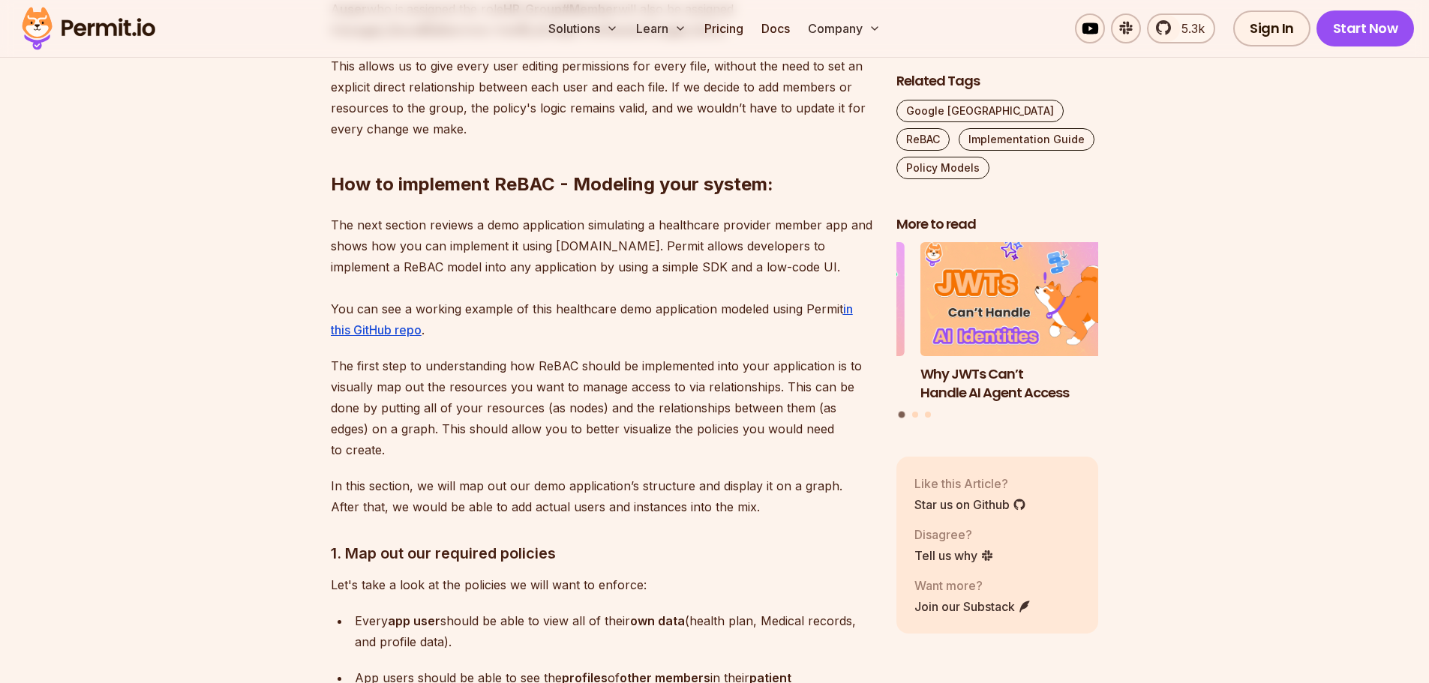
drag, startPoint x: 518, startPoint y: 327, endPoint x: 491, endPoint y: 346, distance: 32.9
drag, startPoint x: 491, startPoint y: 346, endPoint x: 162, endPoint y: 311, distance: 331.2
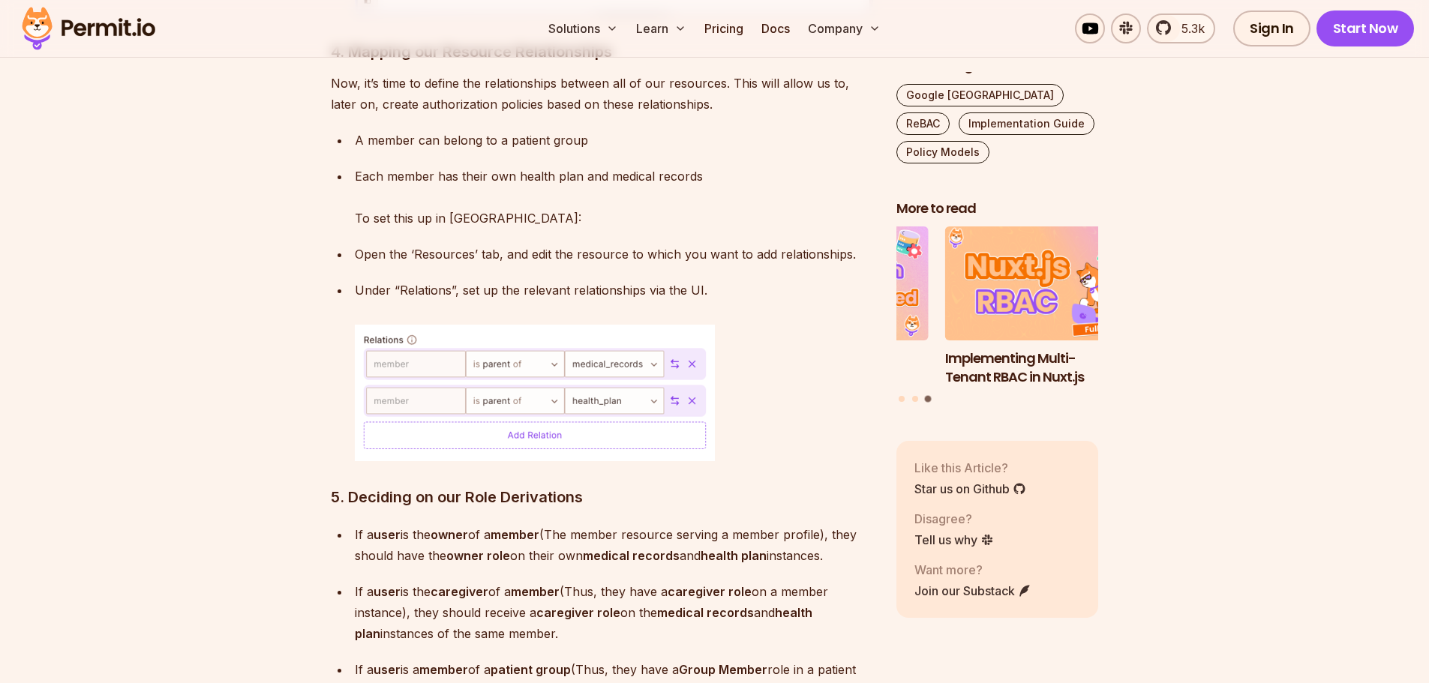
scroll to position [6947, 0]
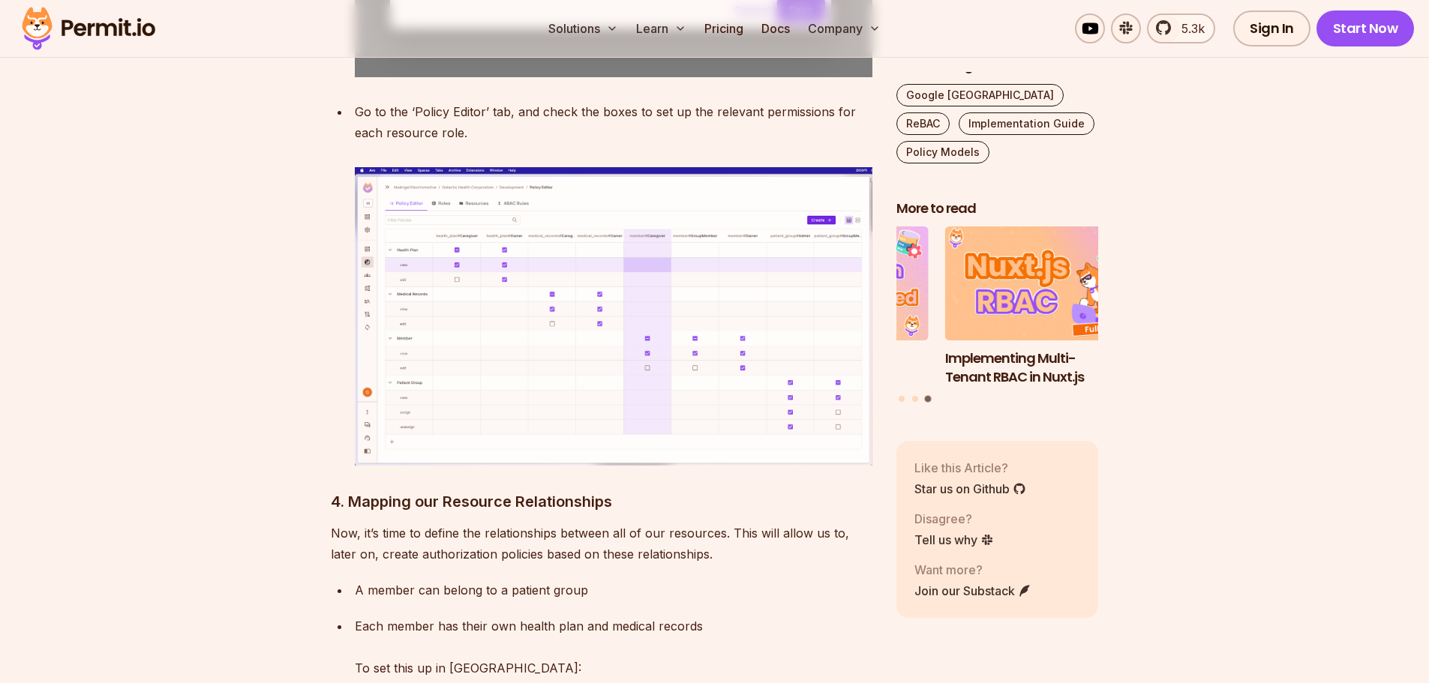
click at [625, 167] on img at bounding box center [614, 316] width 518 height 298
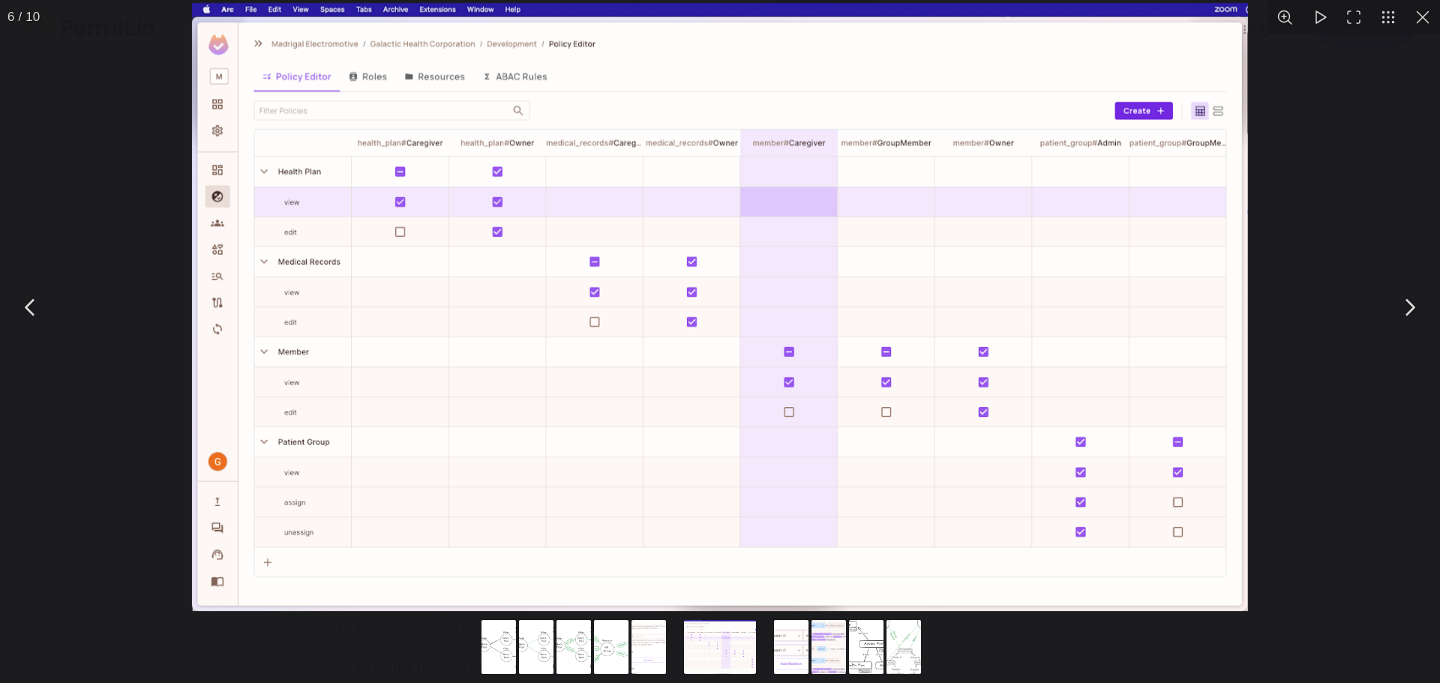
click at [625, 127] on img "You can close this modal content with the ESC key" at bounding box center [720, 307] width 1057 height 608
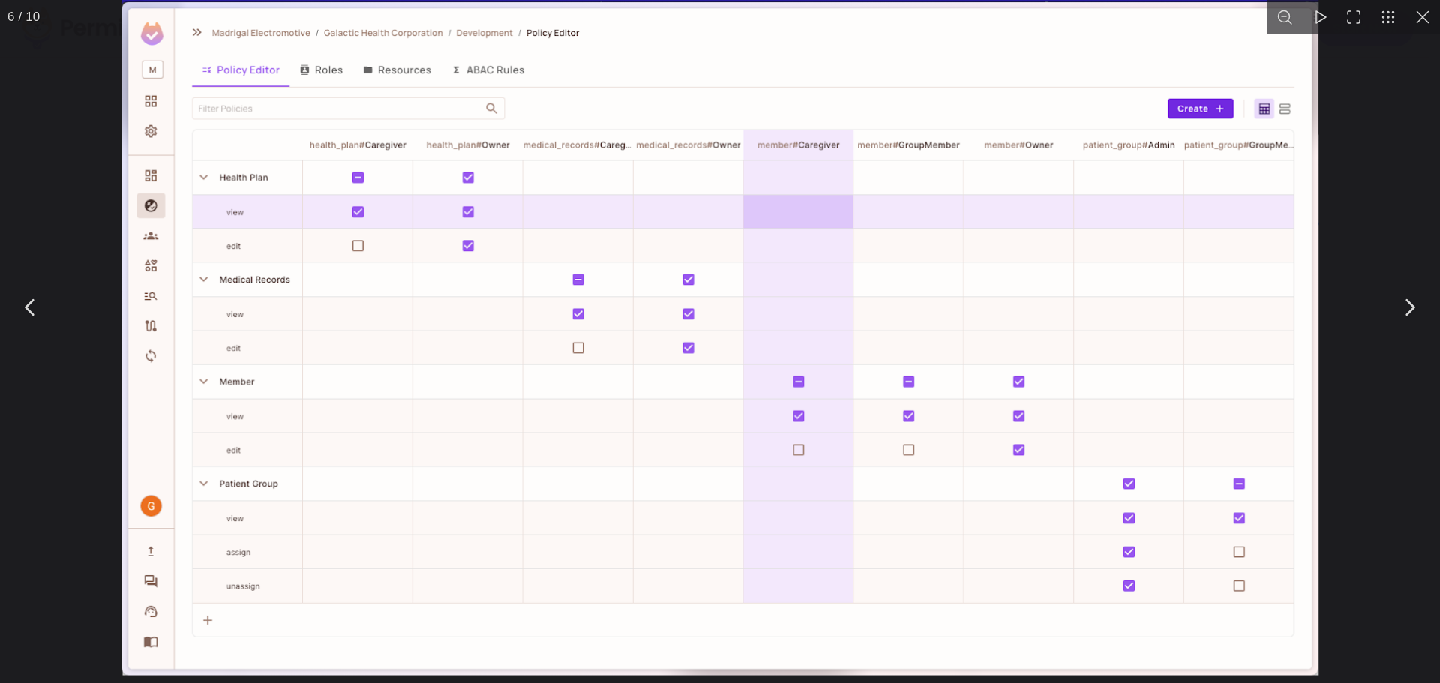
click at [625, 127] on img "You can close this modal content with the ESC key" at bounding box center [720, 330] width 1197 height 689
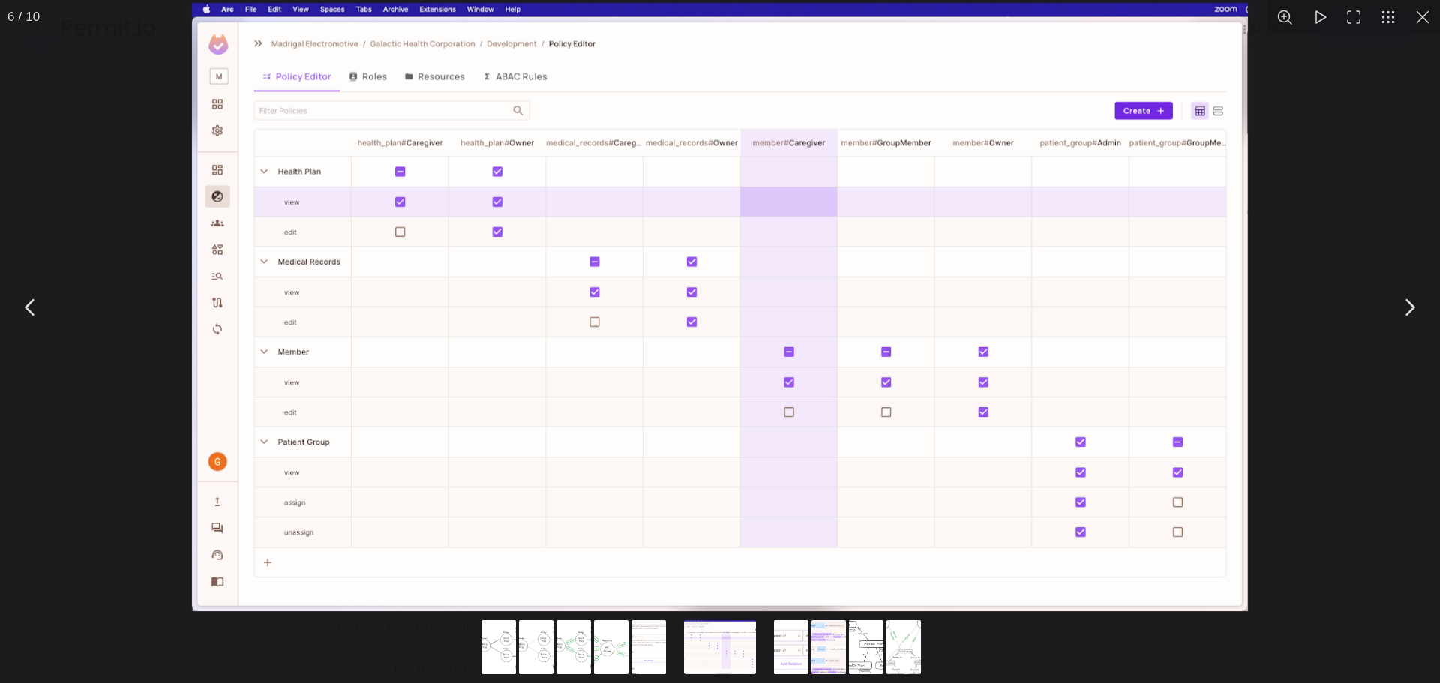
click at [1211, 165] on img "You can close this modal content with the ESC key" at bounding box center [720, 307] width 1057 height 608
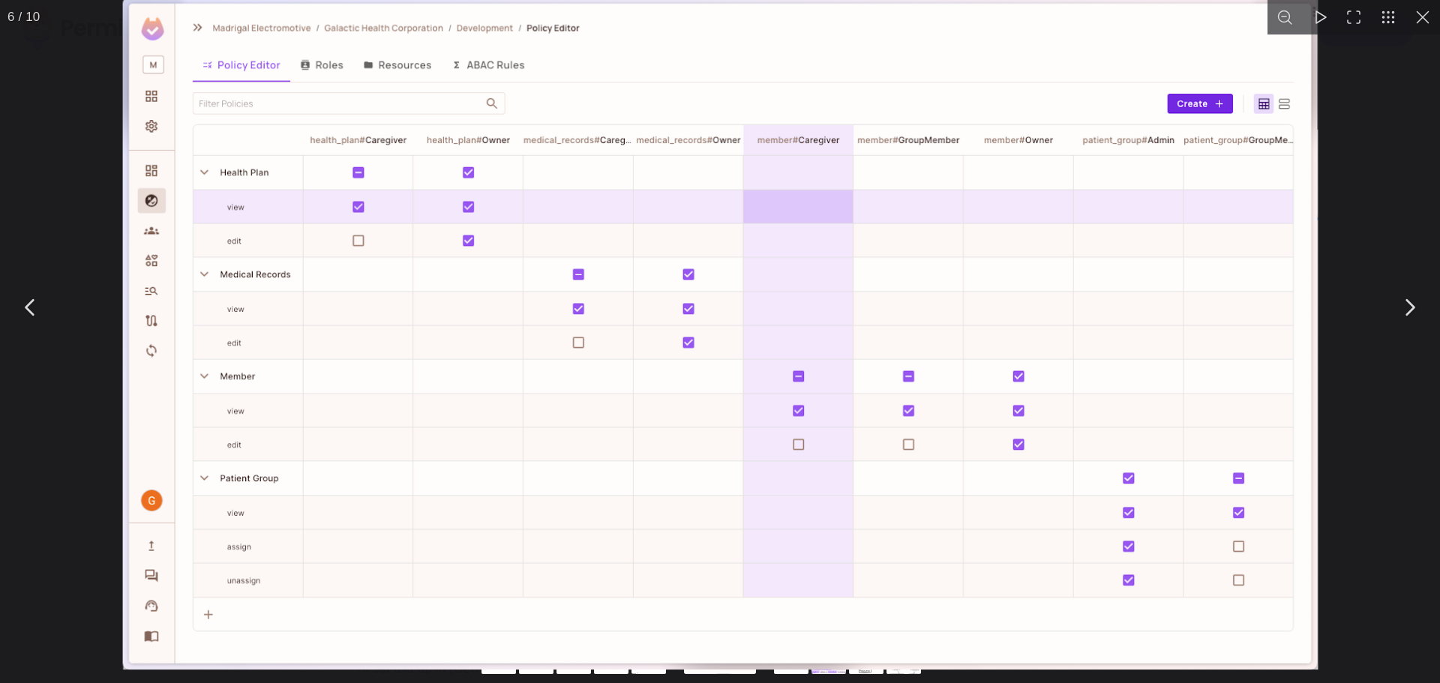
click at [1259, 153] on img "You can close this modal content with the ESC key" at bounding box center [720, 326] width 1196 height 688
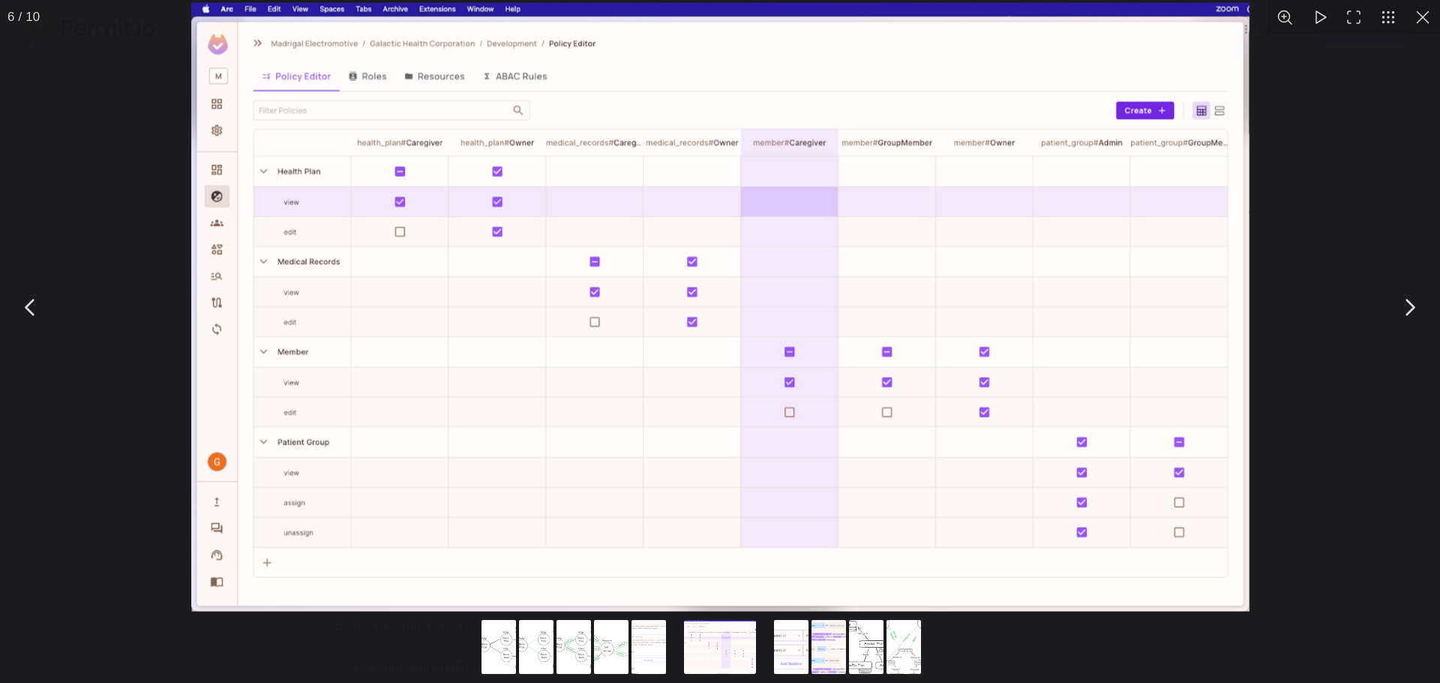
click at [1317, 152] on div "You can close this modal content with the ESC key" at bounding box center [720, 307] width 1440 height 614
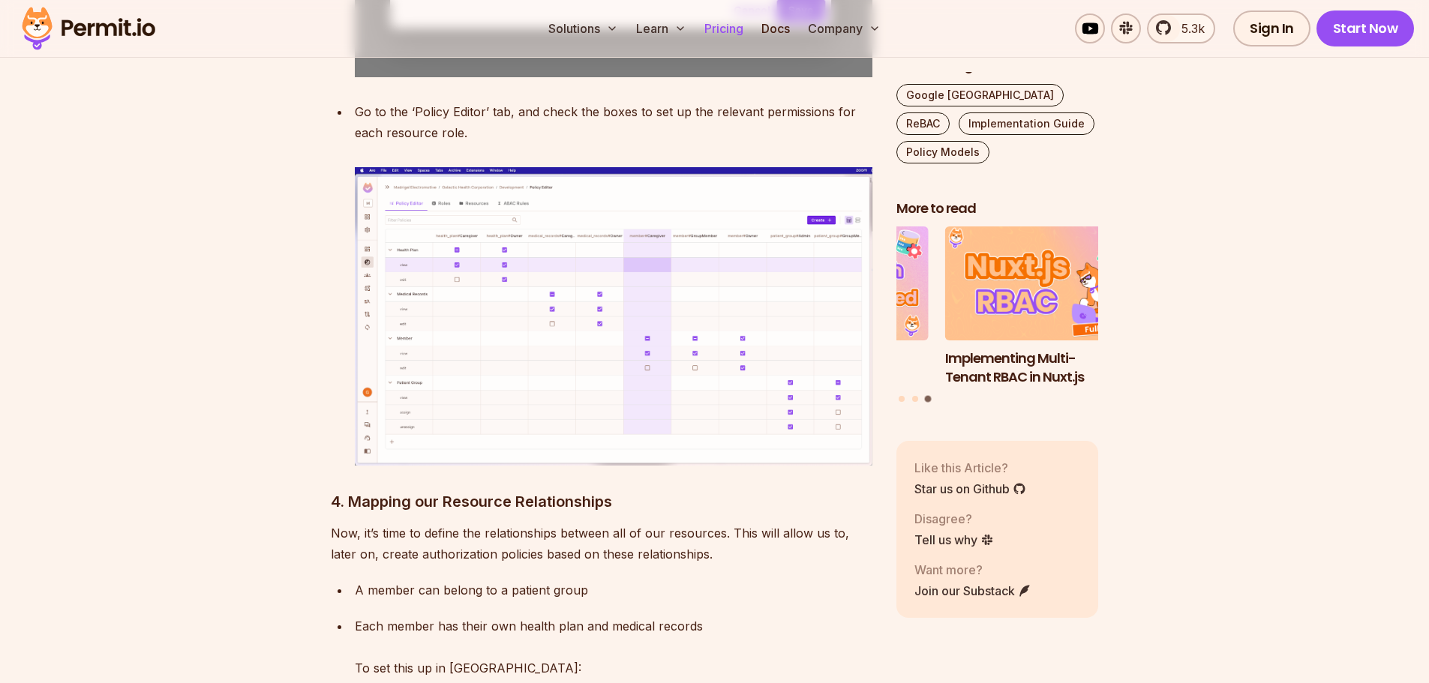
click at [731, 28] on link "Pricing" at bounding box center [723, 29] width 51 height 30
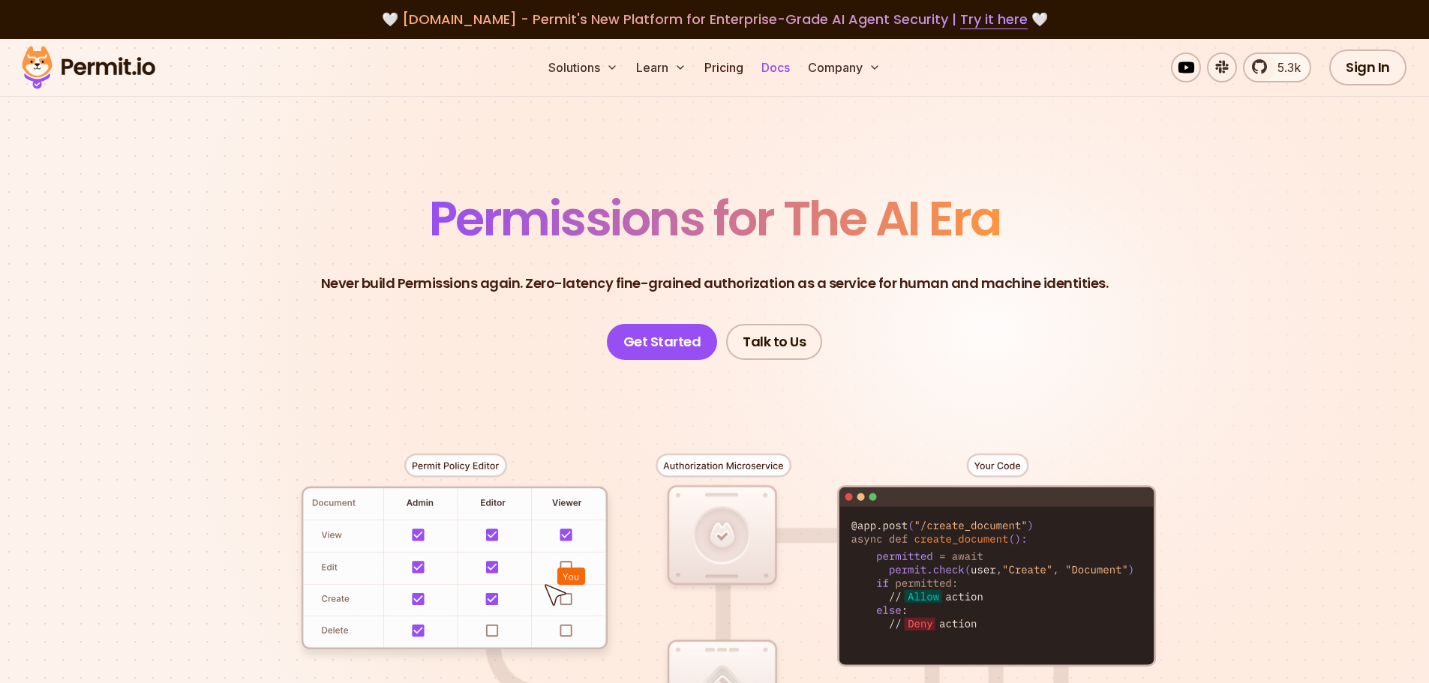
click at [775, 70] on link "Docs" at bounding box center [776, 68] width 41 height 30
